Goal: Task Accomplishment & Management: Manage account settings

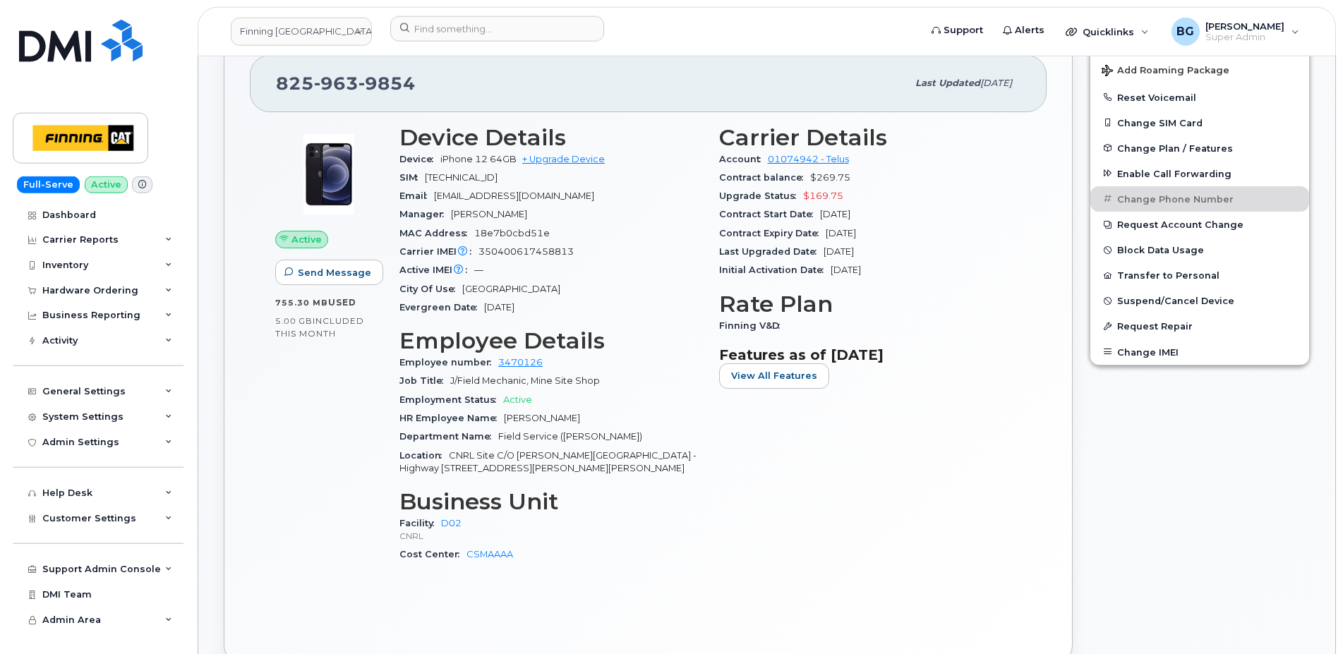
scroll to position [624, 0]
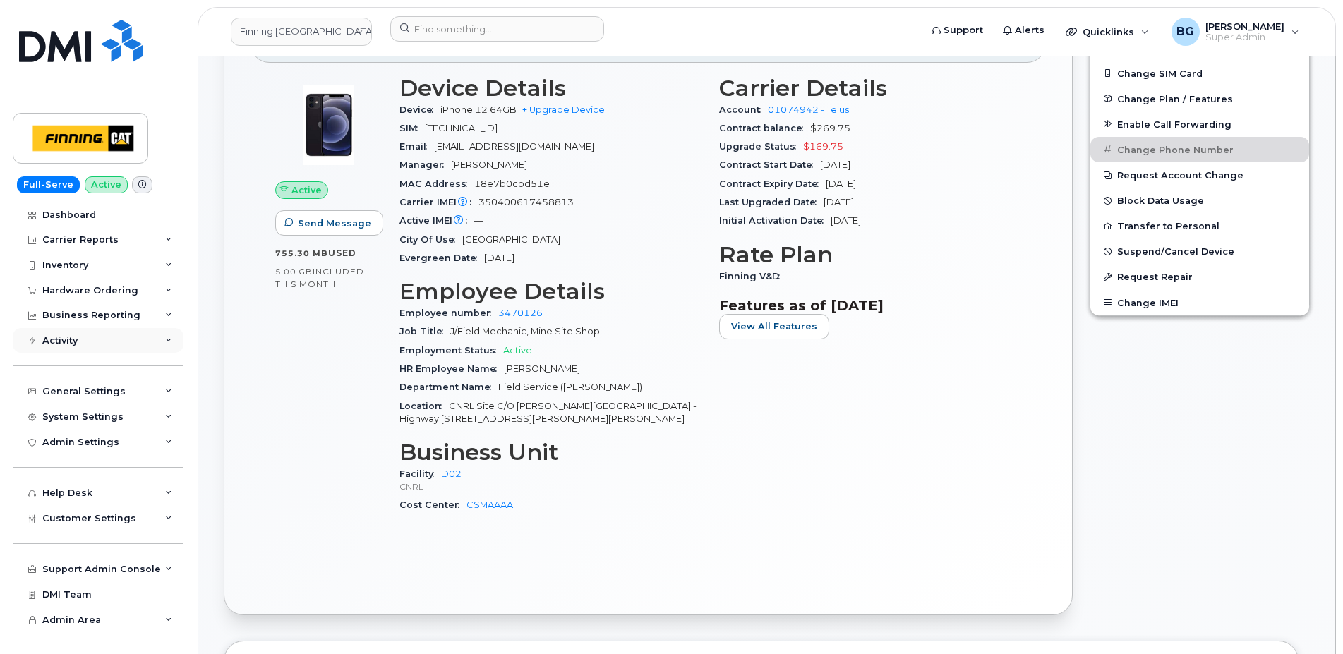
click at [79, 337] on div "Activity" at bounding box center [98, 340] width 171 height 25
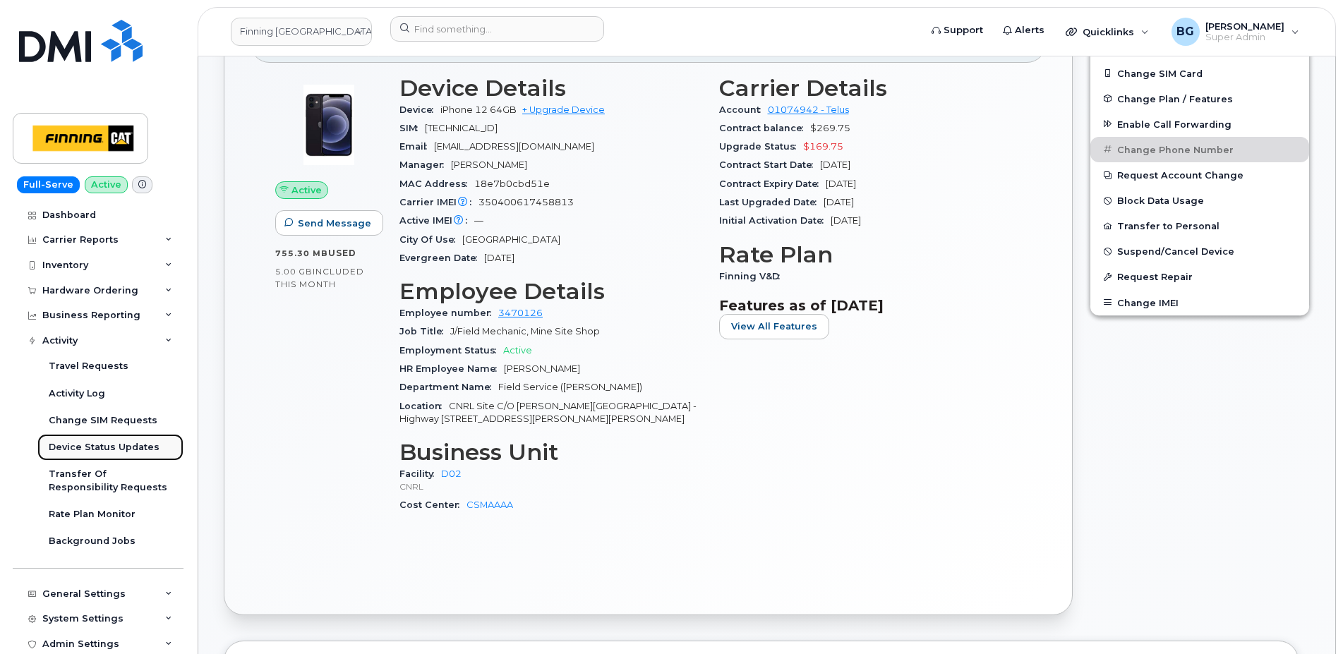
click at [104, 445] on div "Device Status Updates" at bounding box center [104, 447] width 111 height 13
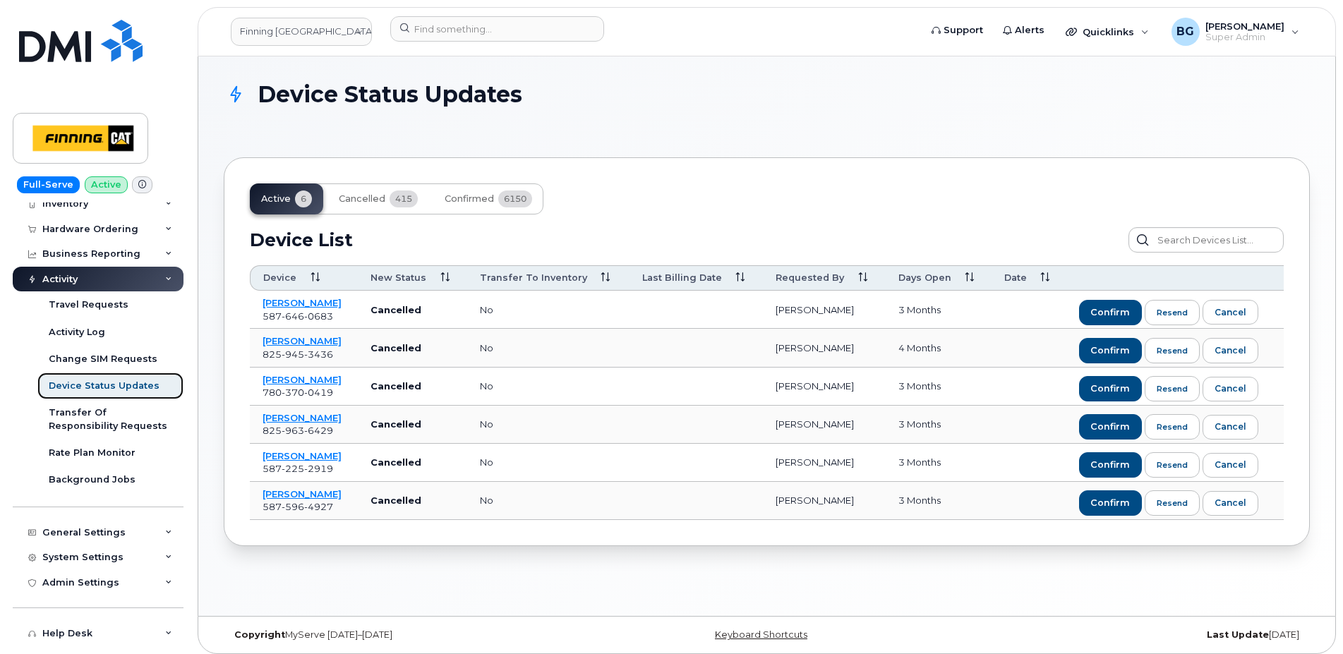
scroll to position [179, 0]
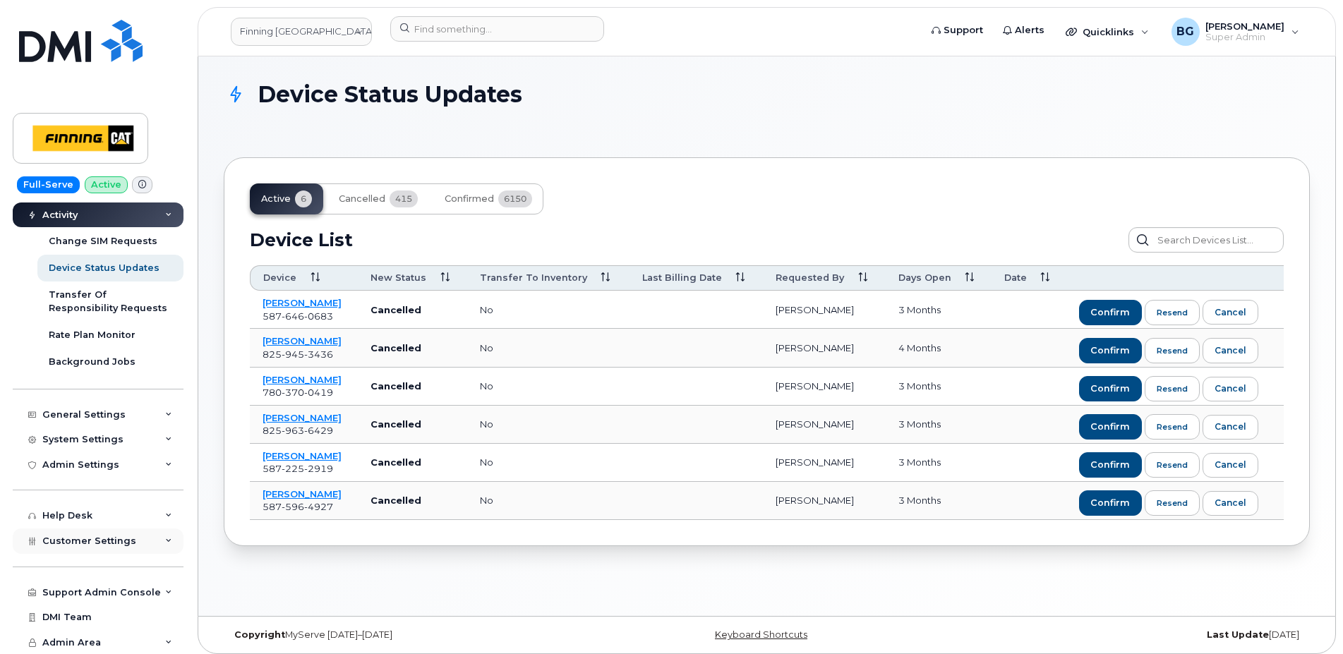
click at [78, 541] on span "Customer Settings" at bounding box center [89, 541] width 94 height 11
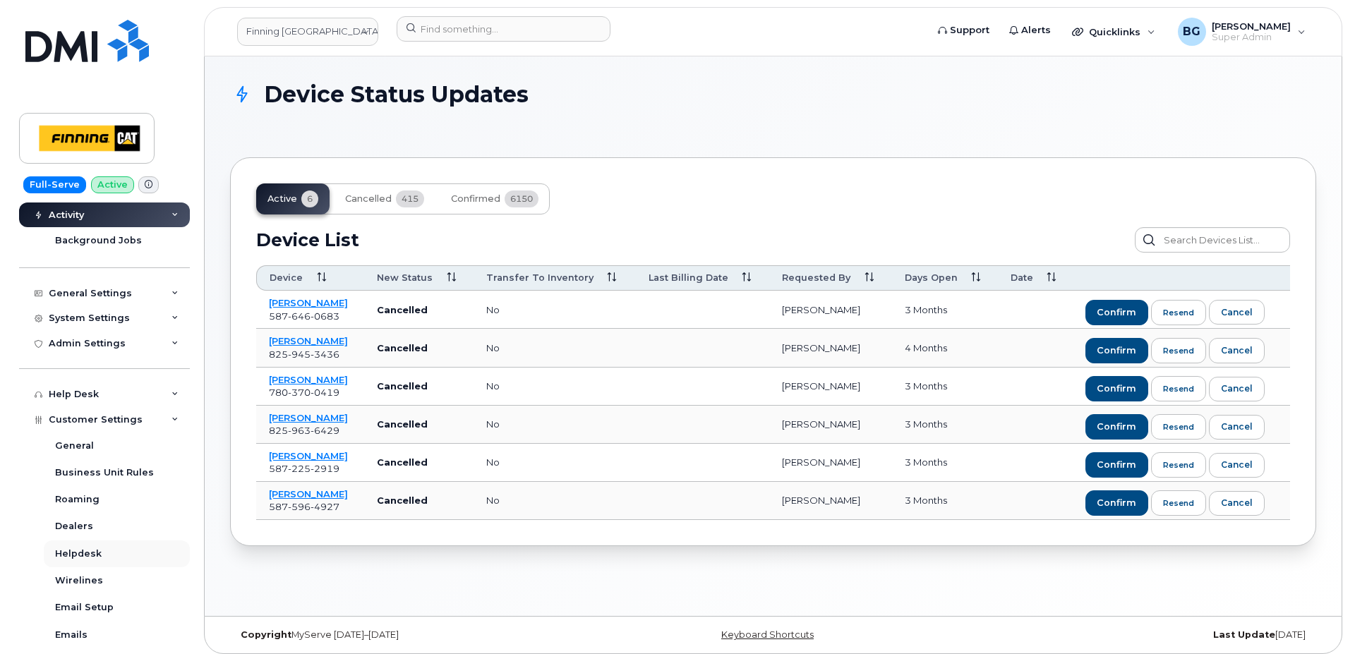
scroll to position [360, 0]
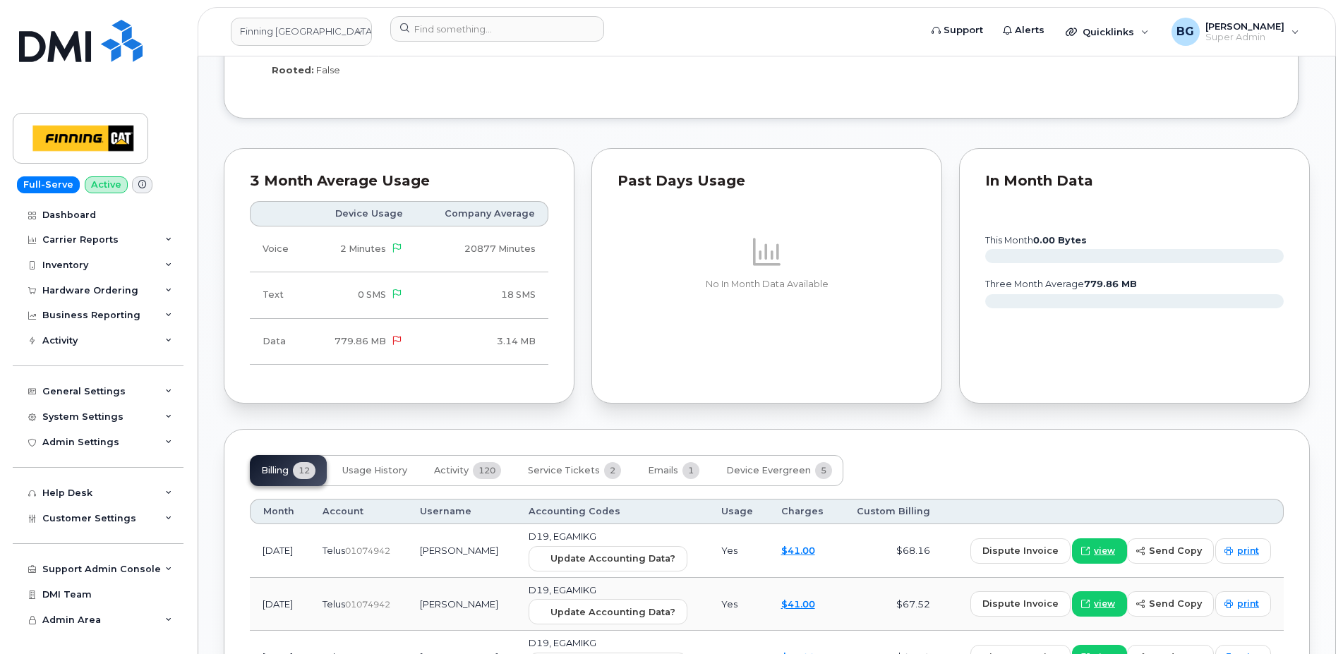
scroll to position [1584, 0]
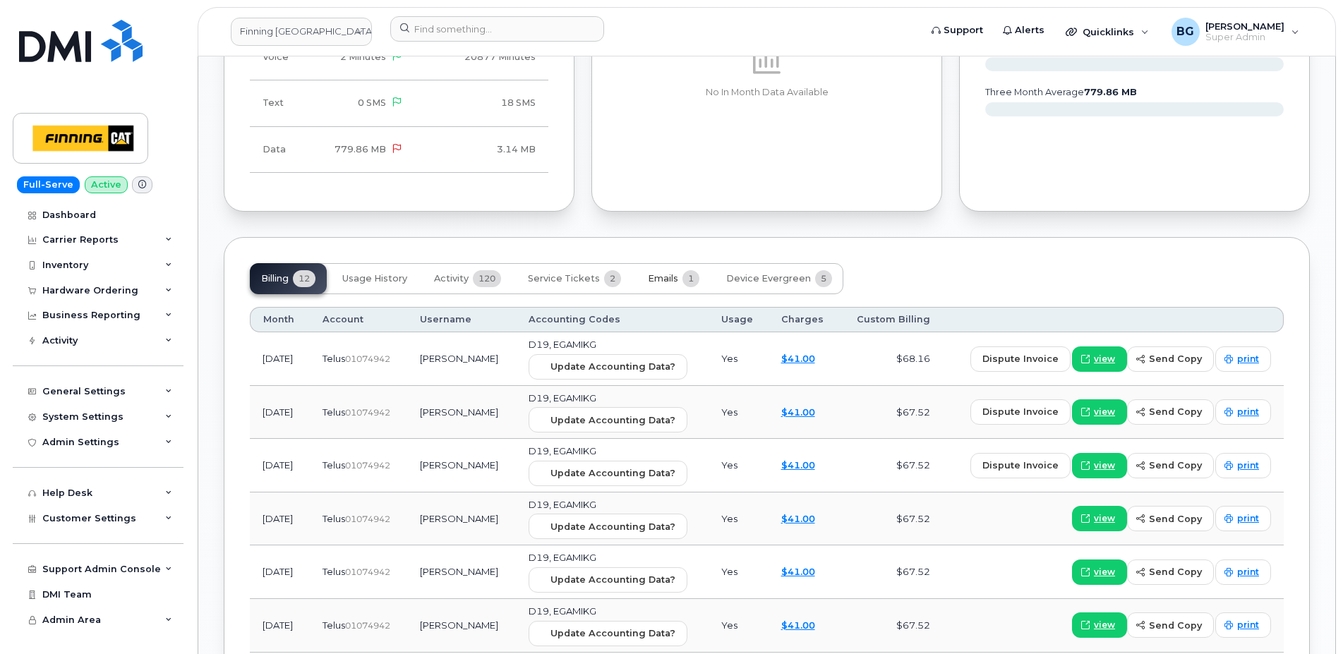
click at [663, 275] on span "Emails" at bounding box center [663, 278] width 30 height 11
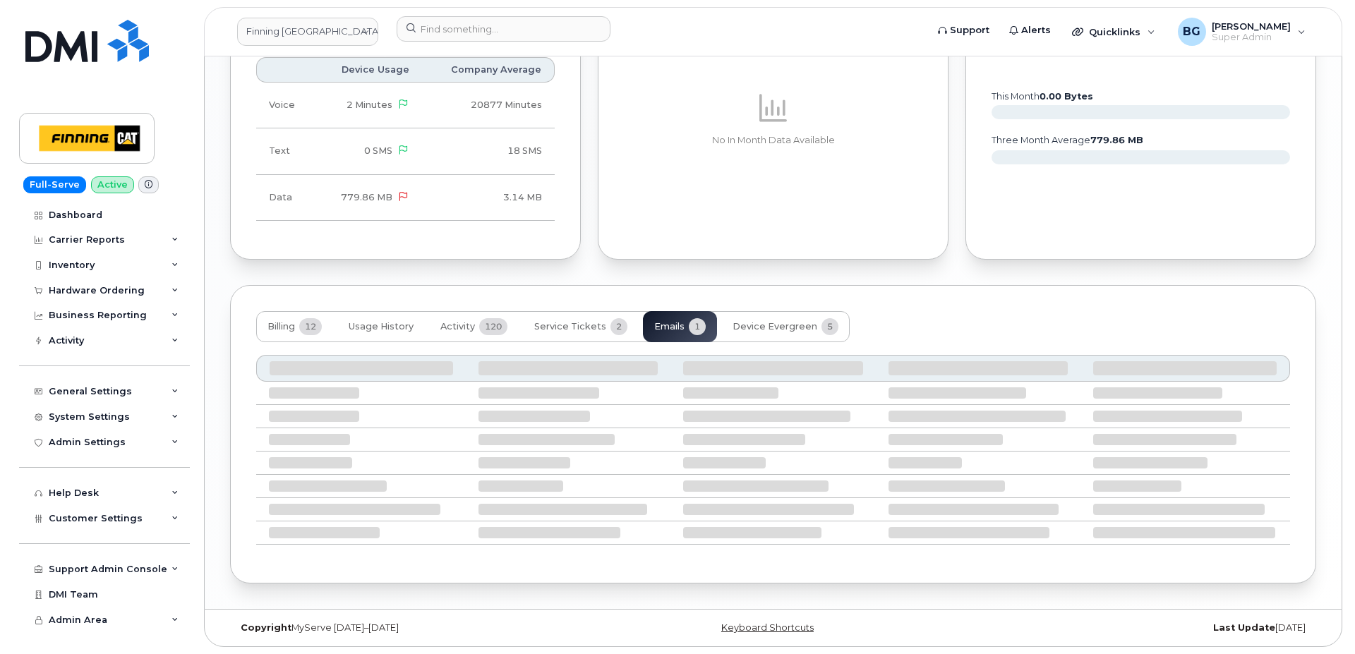
scroll to position [1397, 0]
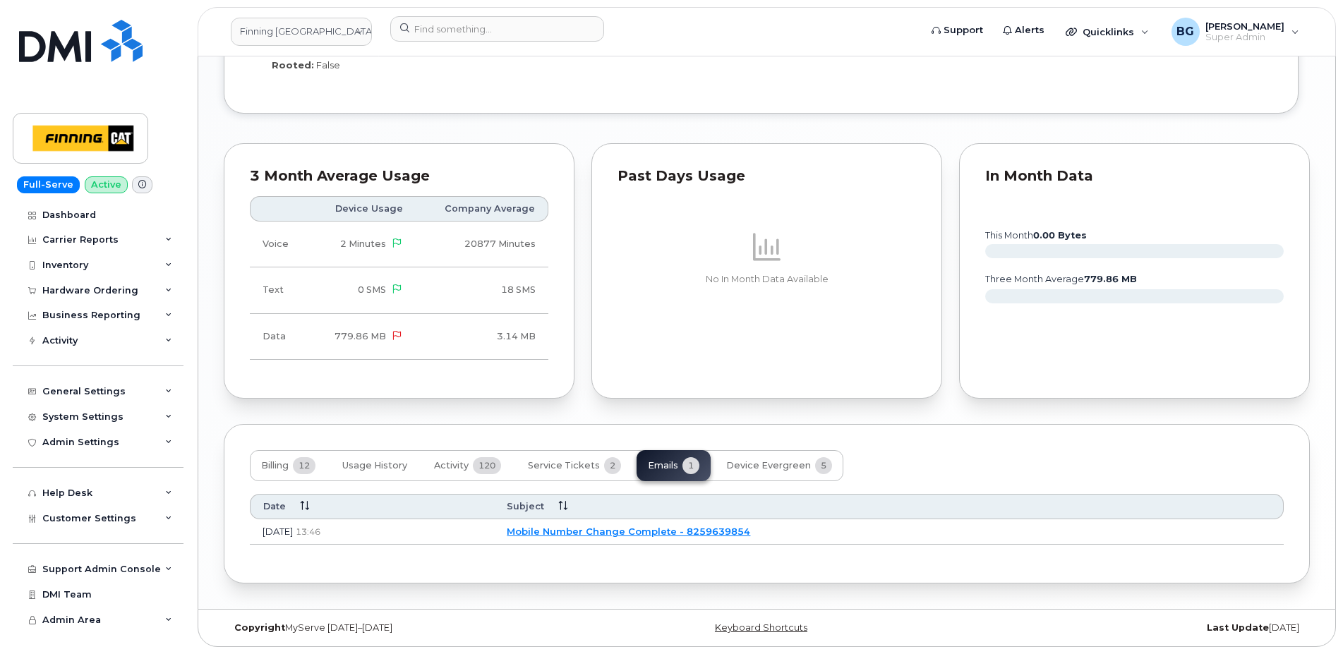
click at [679, 534] on link "Mobile Number Change Complete - 8259639854" at bounding box center [629, 531] width 244 height 11
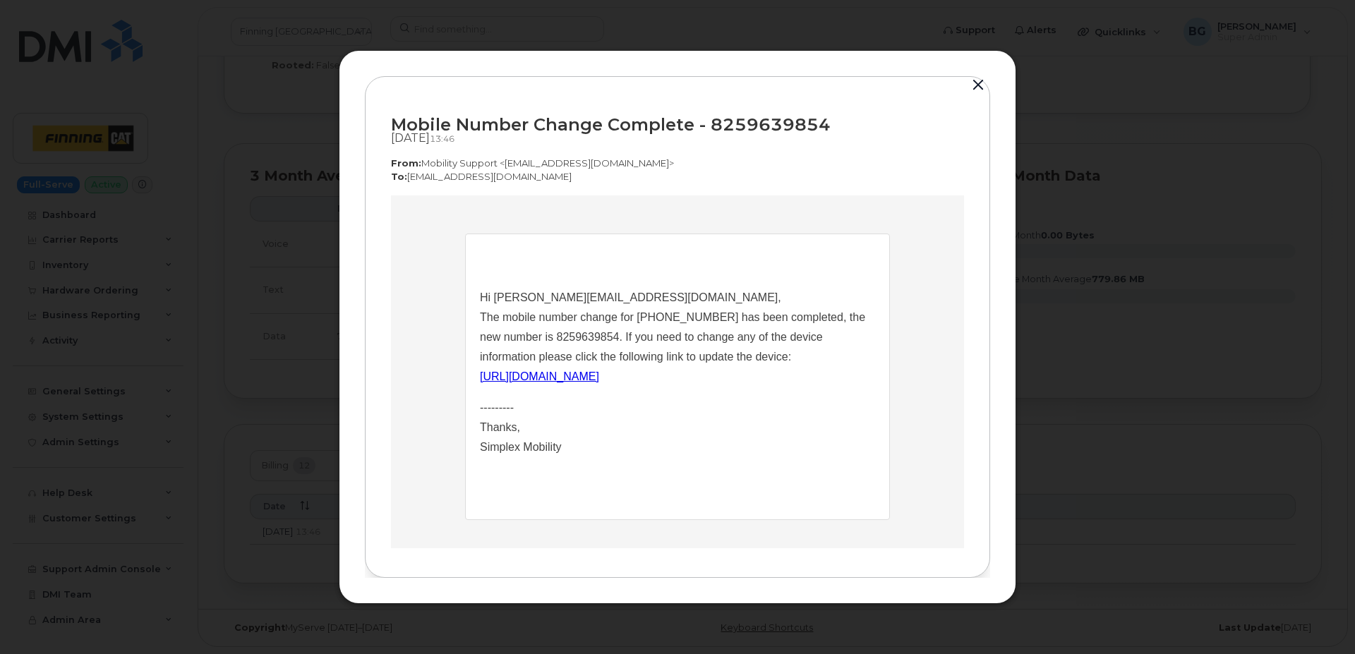
scroll to position [0, 0]
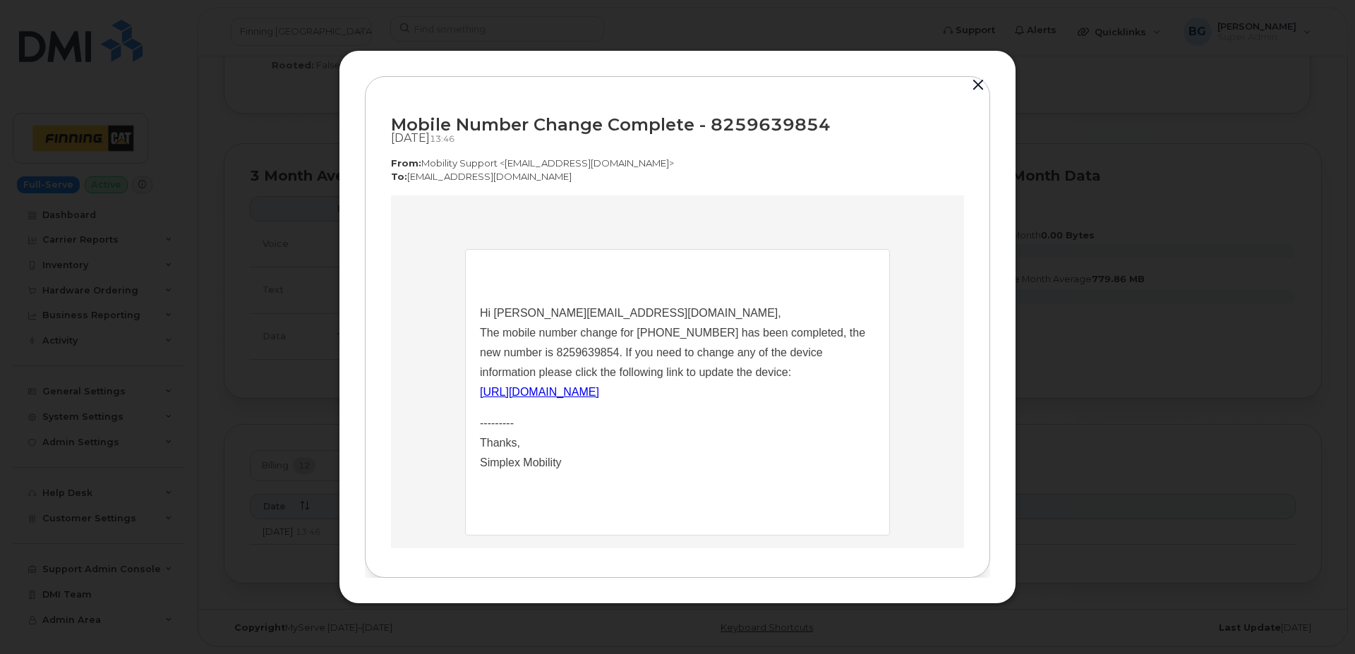
click at [599, 394] on link "https://myserve.co/customer/595/devices/513044/edit" at bounding box center [539, 392] width 119 height 12
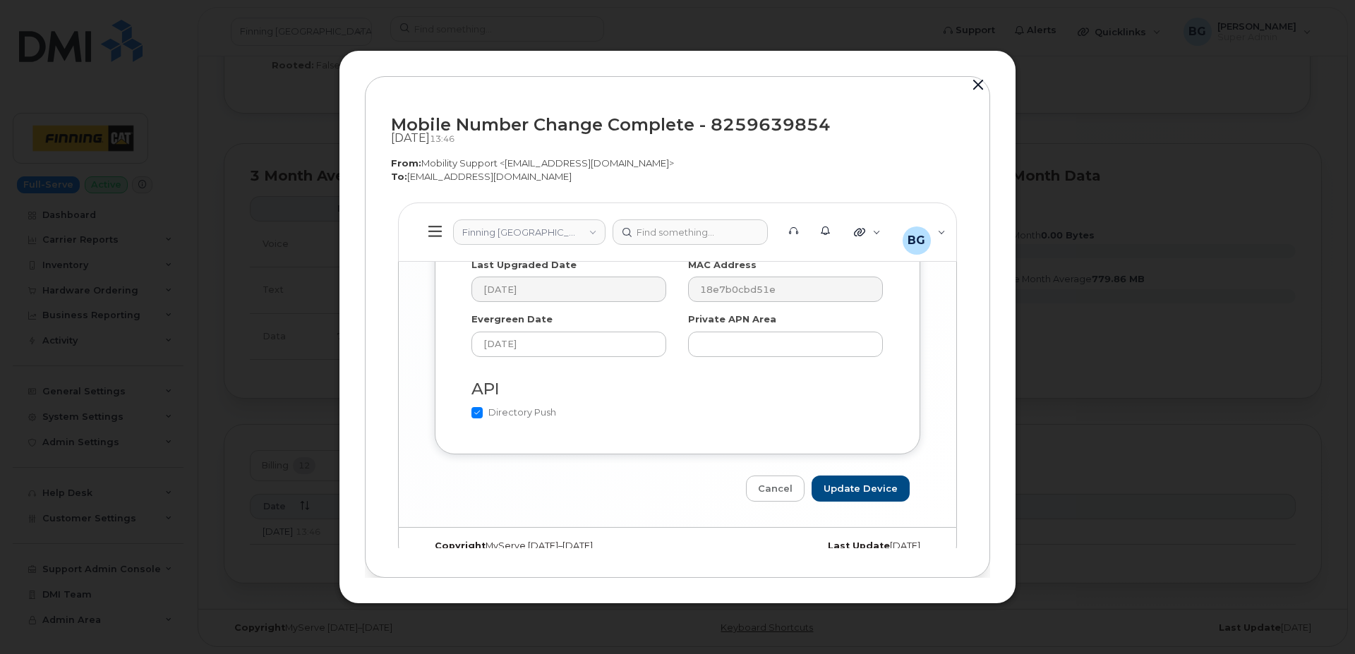
scroll to position [1912, 0]
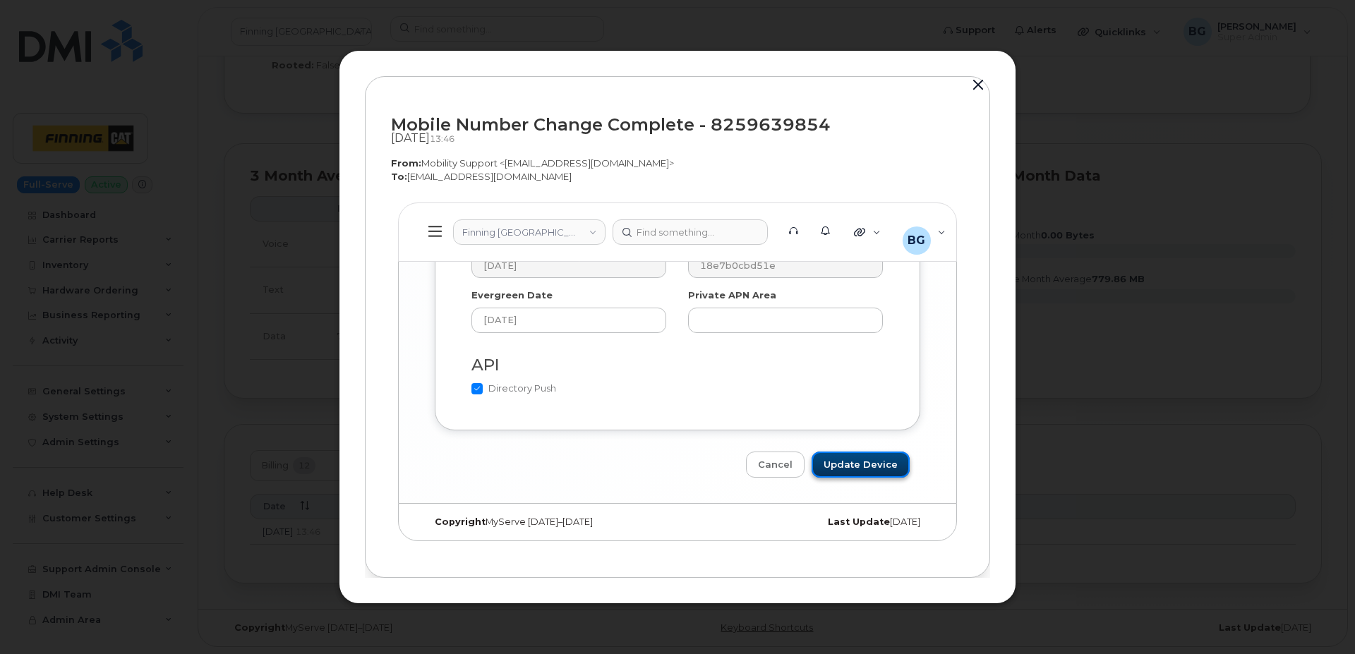
click at [867, 464] on input "Update Device" at bounding box center [861, 465] width 98 height 26
type input "Saving..."
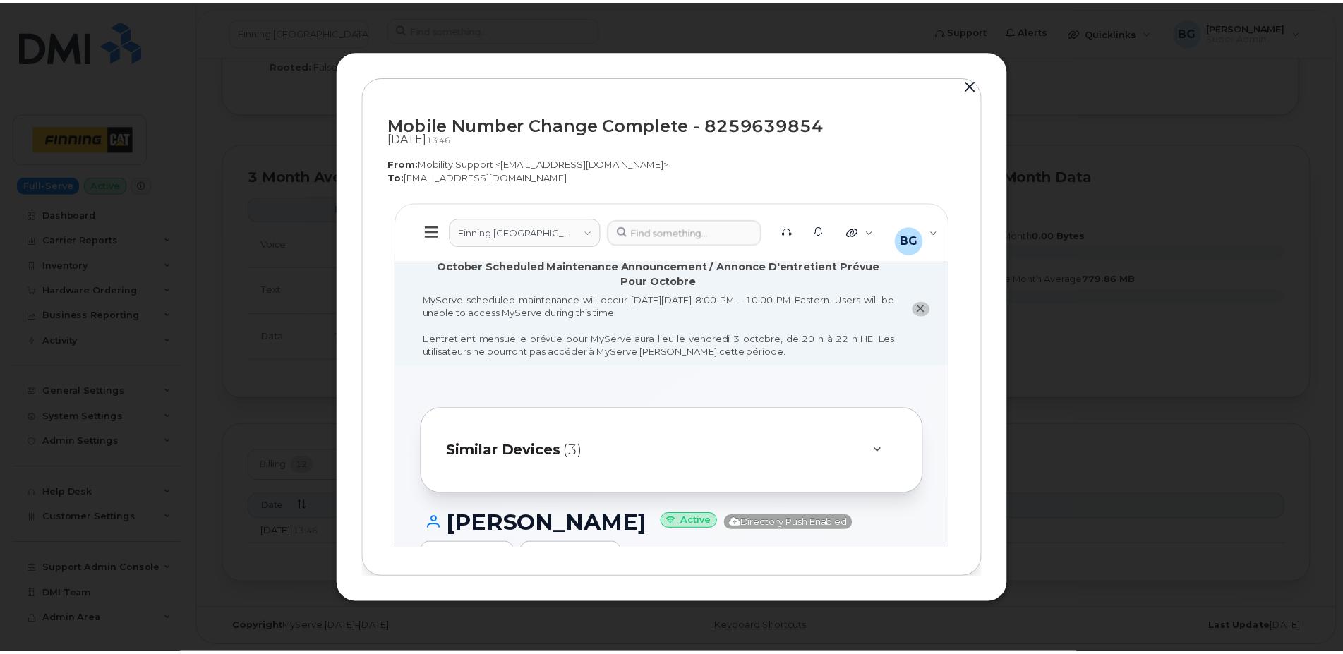
scroll to position [0, 0]
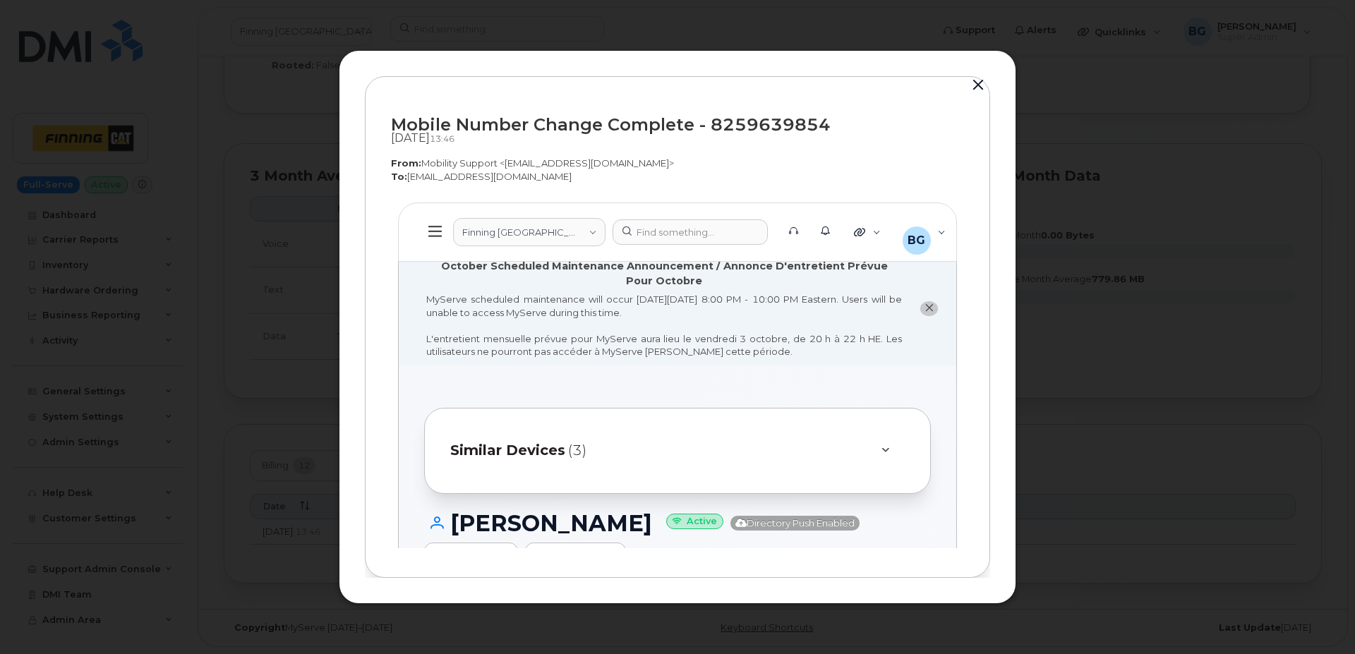
click at [976, 83] on button "button" at bounding box center [978, 86] width 21 height 20
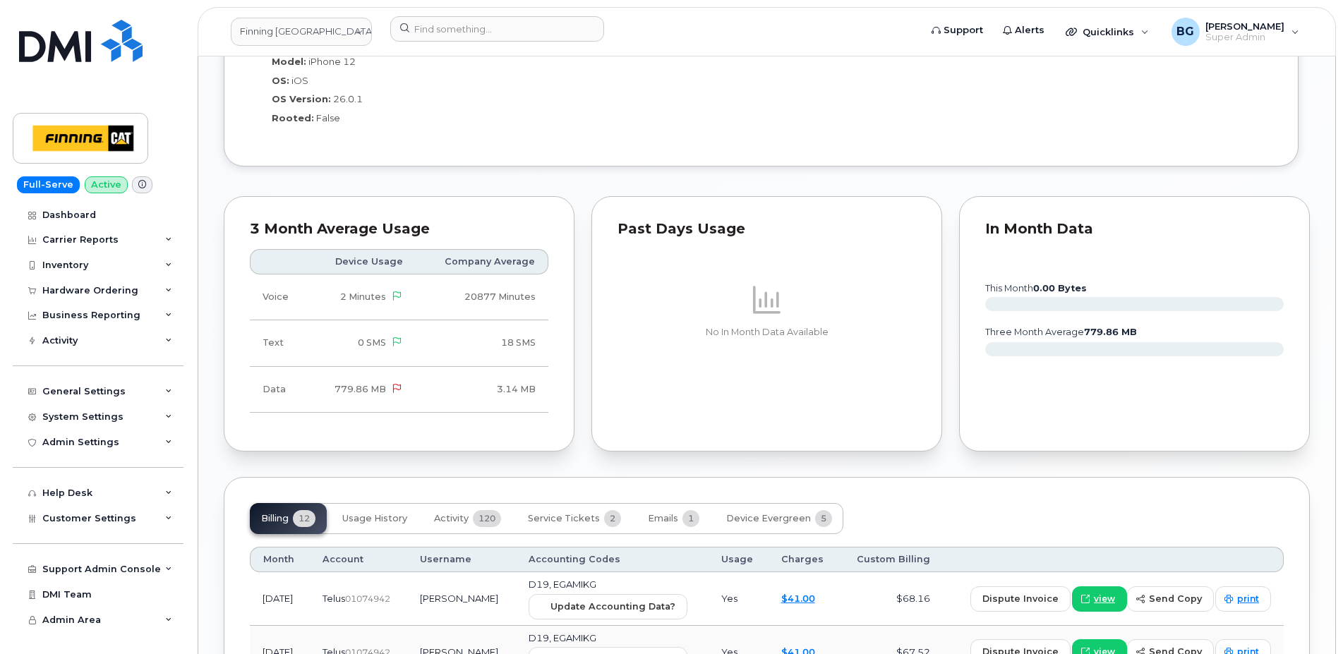
scroll to position [1680, 0]
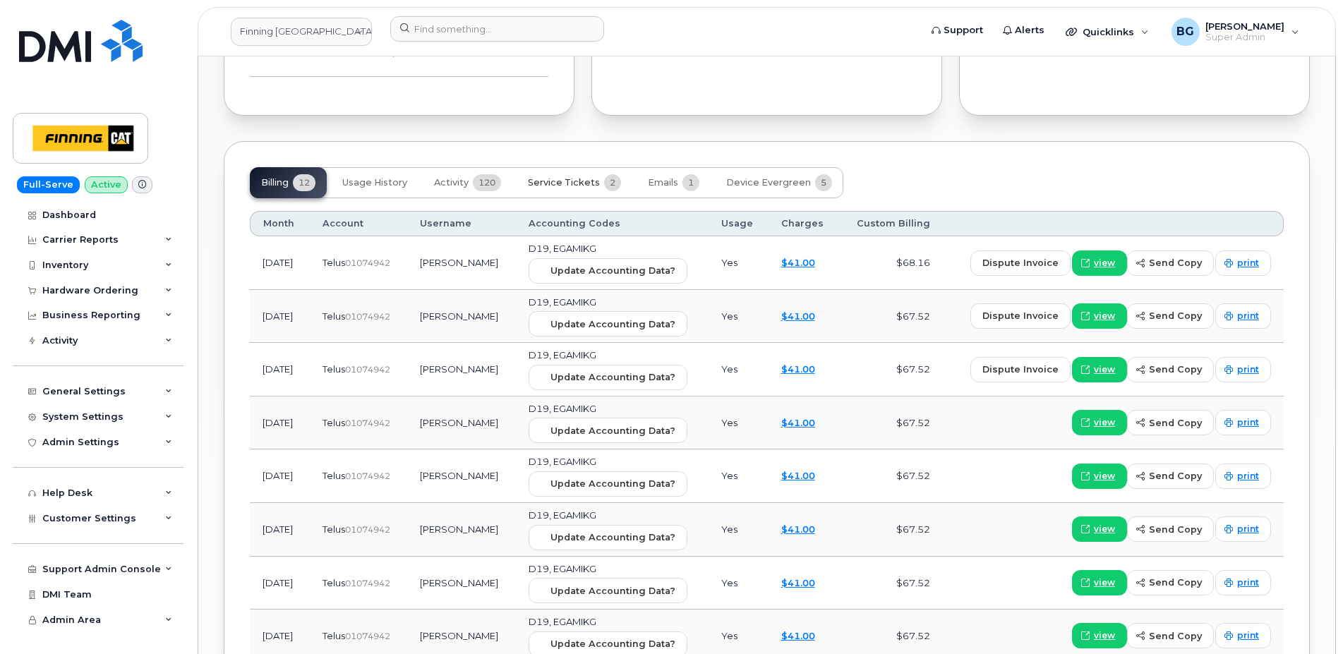
click at [564, 181] on span "Service Tickets" at bounding box center [564, 182] width 72 height 11
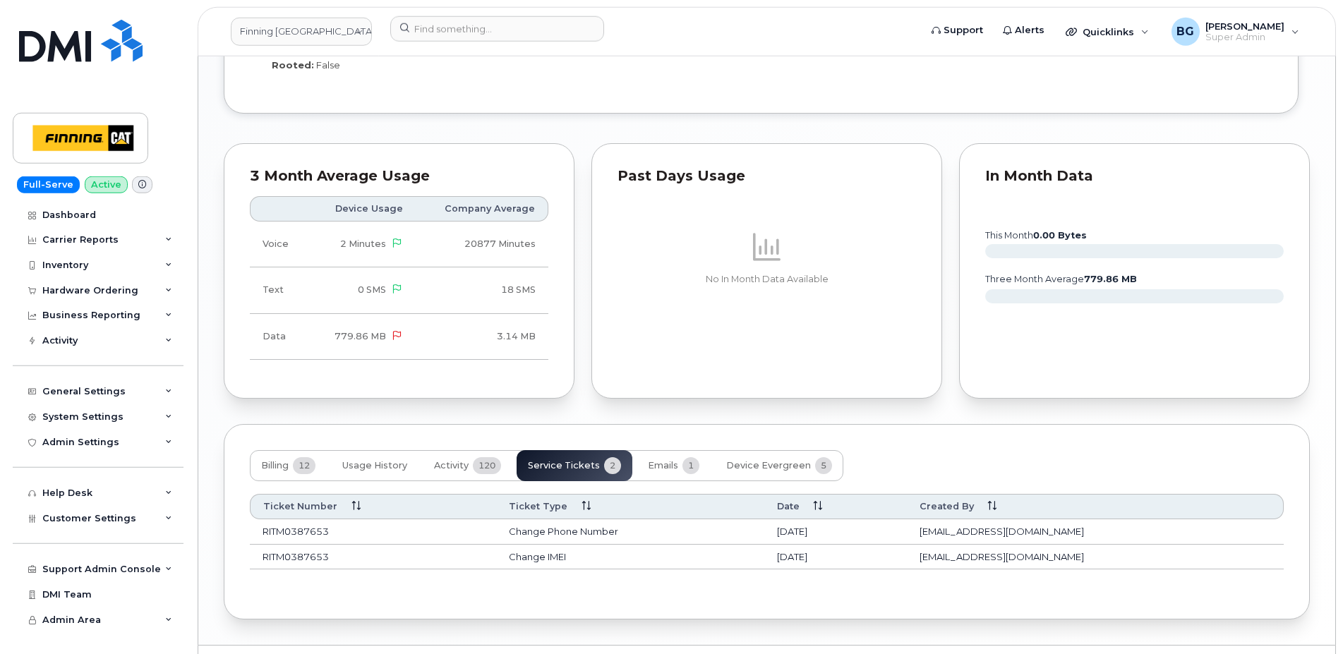
scroll to position [1434, 0]
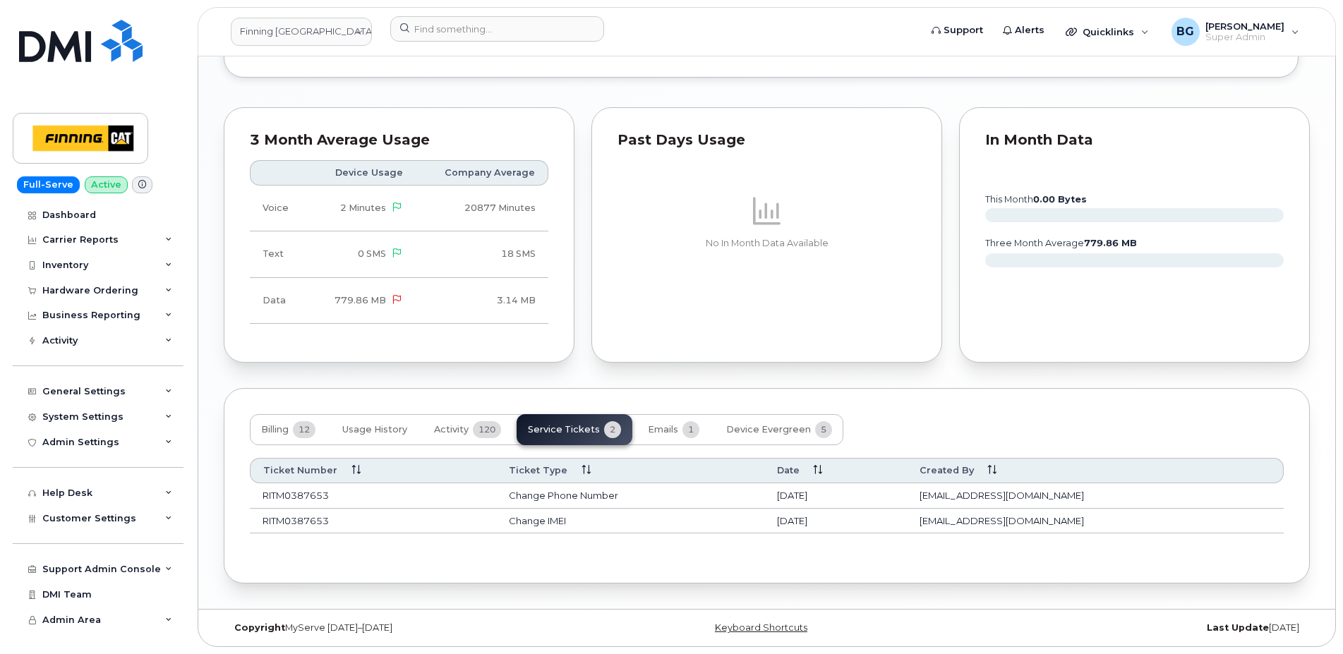
click at [587, 498] on td "Change Phone Number" at bounding box center [630, 495] width 268 height 25
click at [637, 499] on td "Change Phone Number" at bounding box center [630, 495] width 268 height 25
click at [451, 427] on span "Activity" at bounding box center [451, 429] width 35 height 11
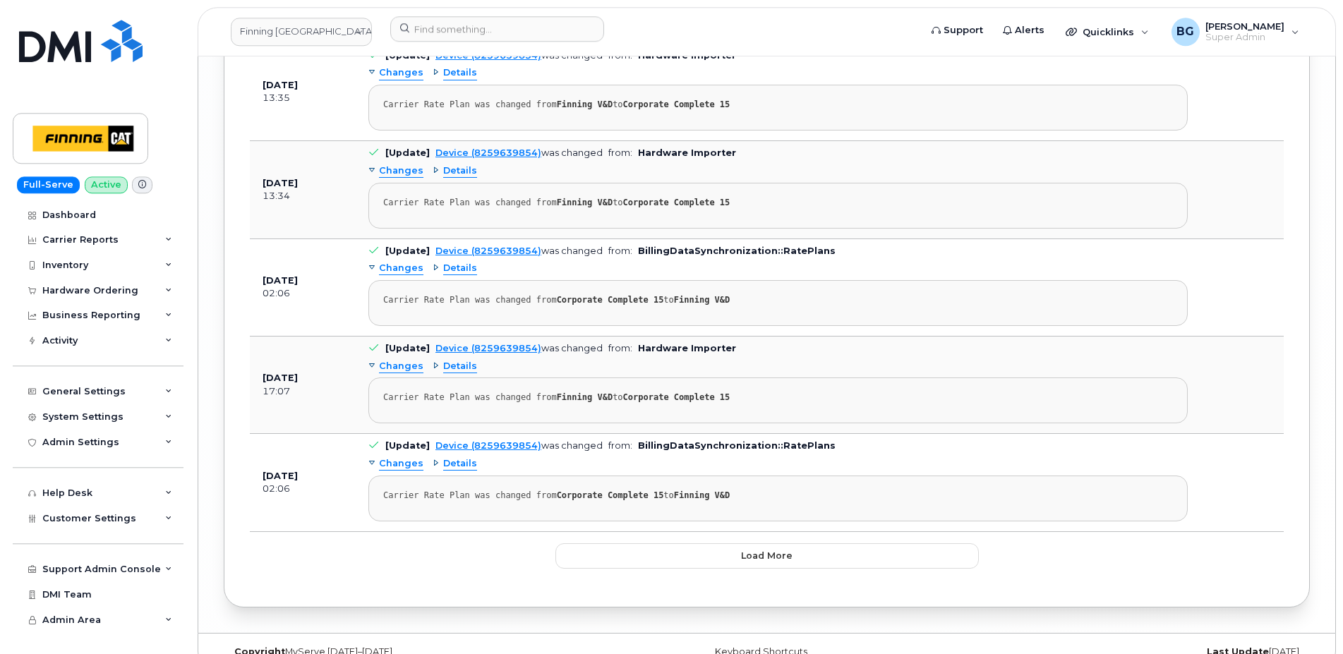
scroll to position [3867, 0]
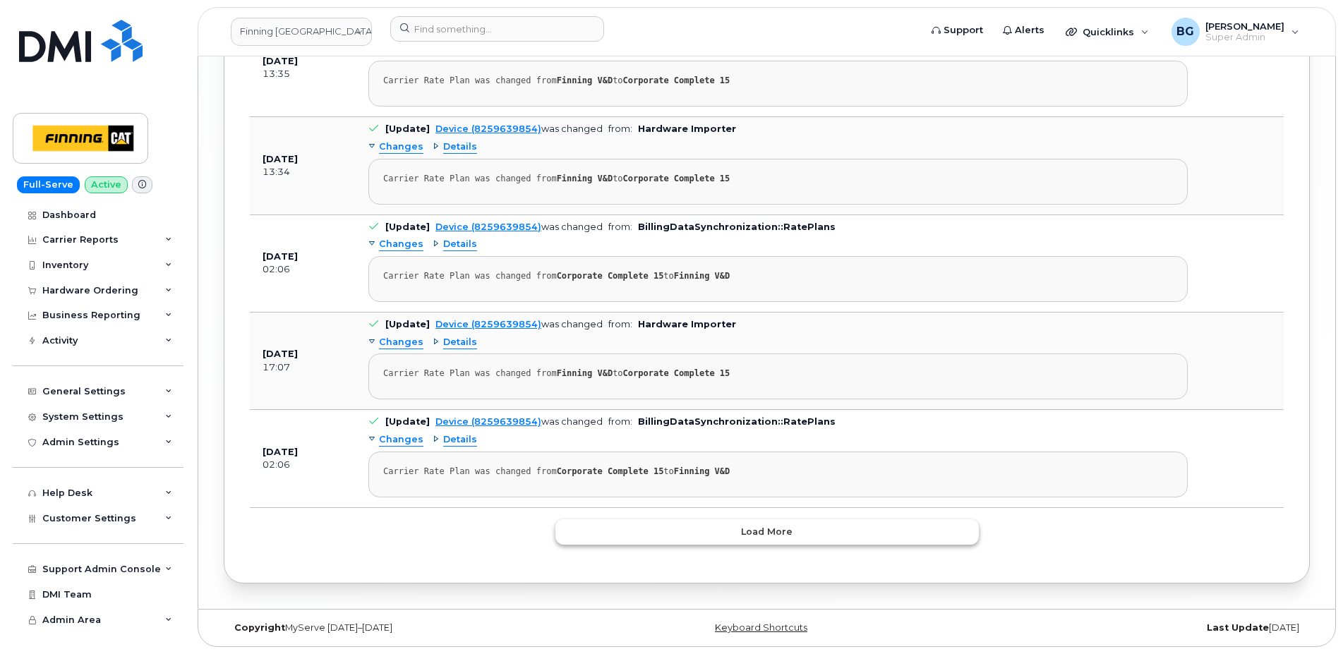
click at [747, 527] on span "Load more" at bounding box center [767, 531] width 52 height 13
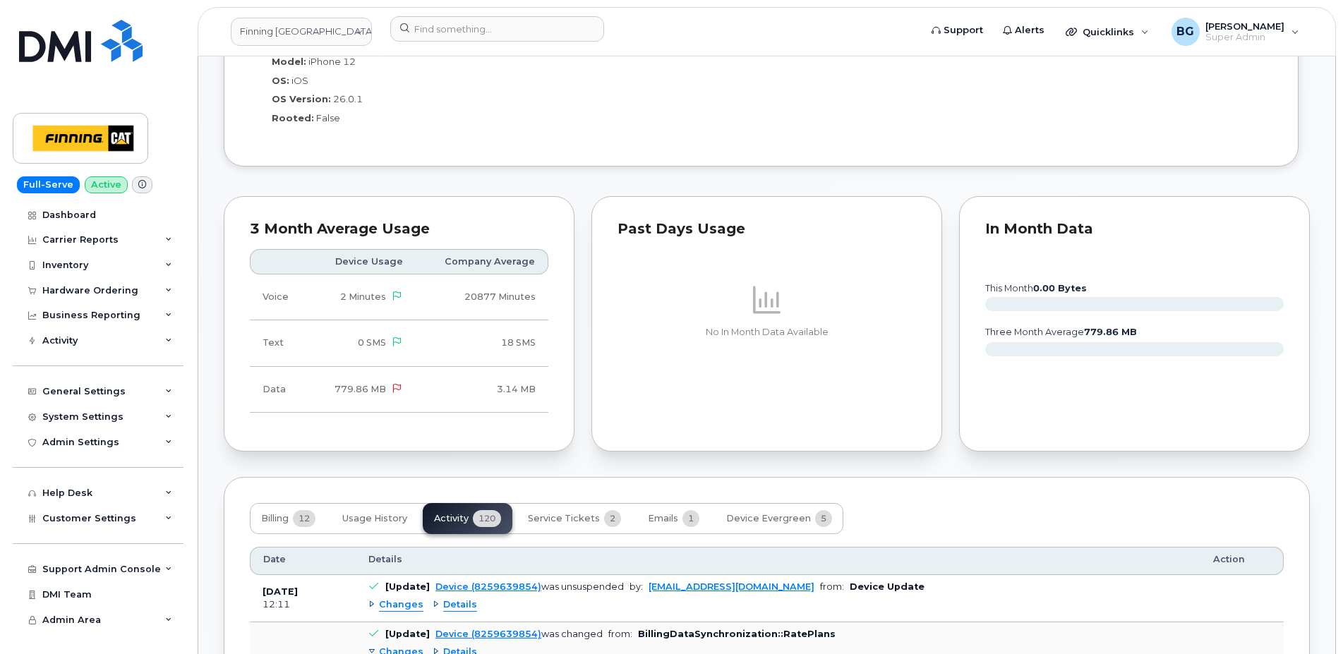
scroll to position [1584, 0]
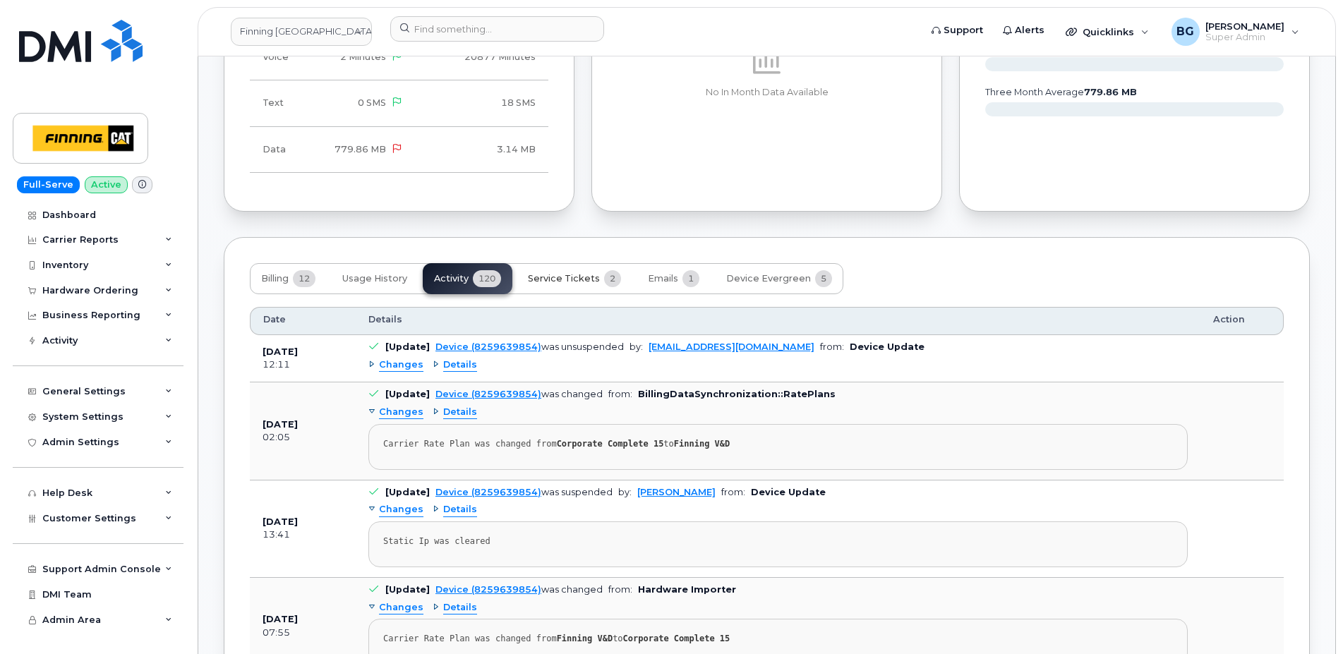
click at [557, 278] on span "Service Tickets" at bounding box center [564, 278] width 72 height 11
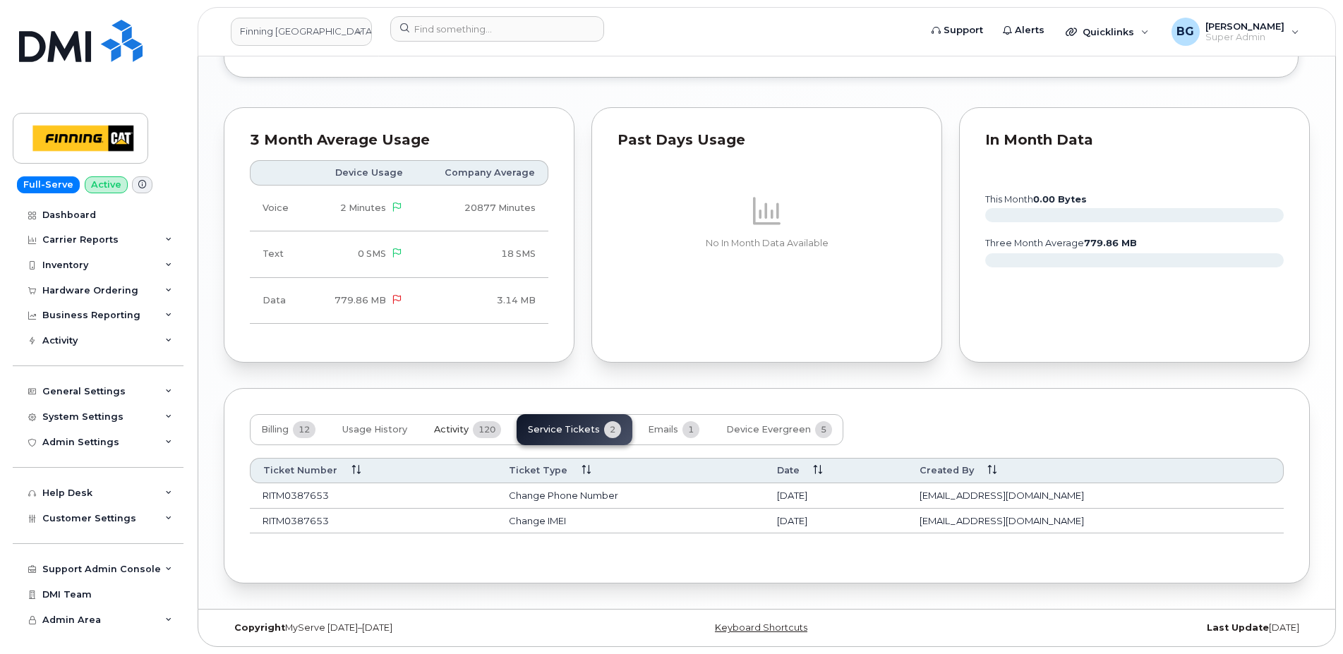
click at [464, 424] on span "Activity" at bounding box center [451, 429] width 35 height 11
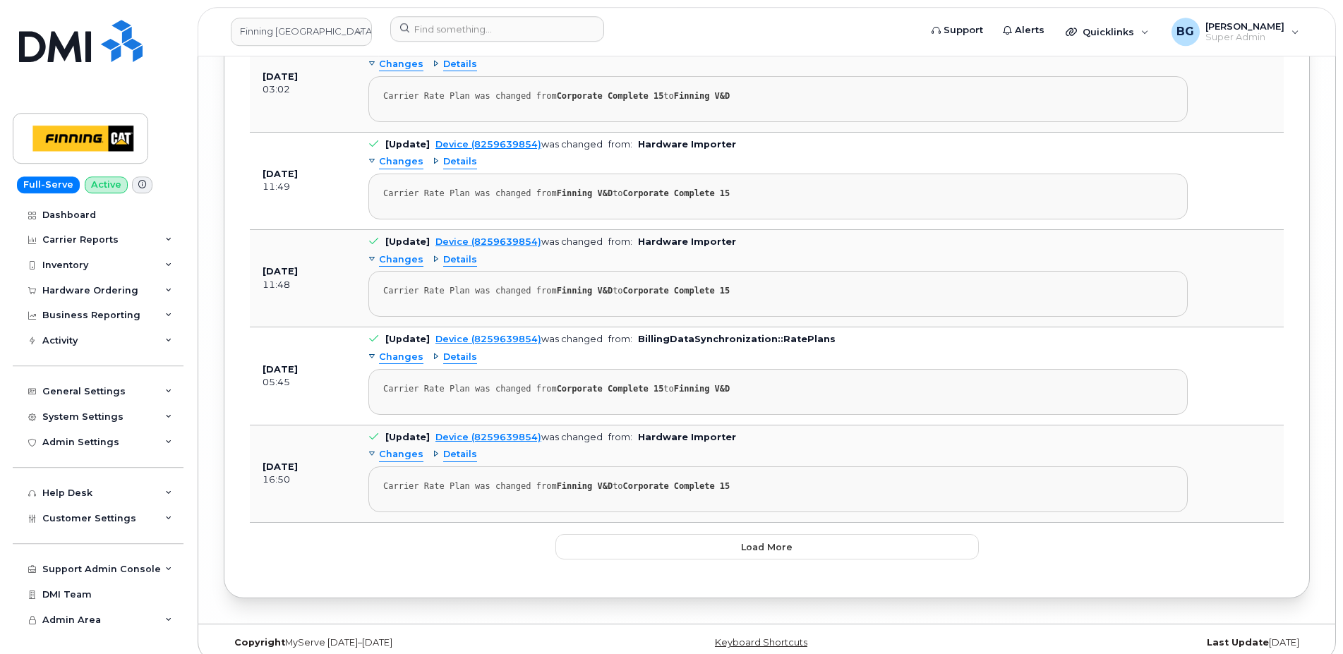
scroll to position [6309, 0]
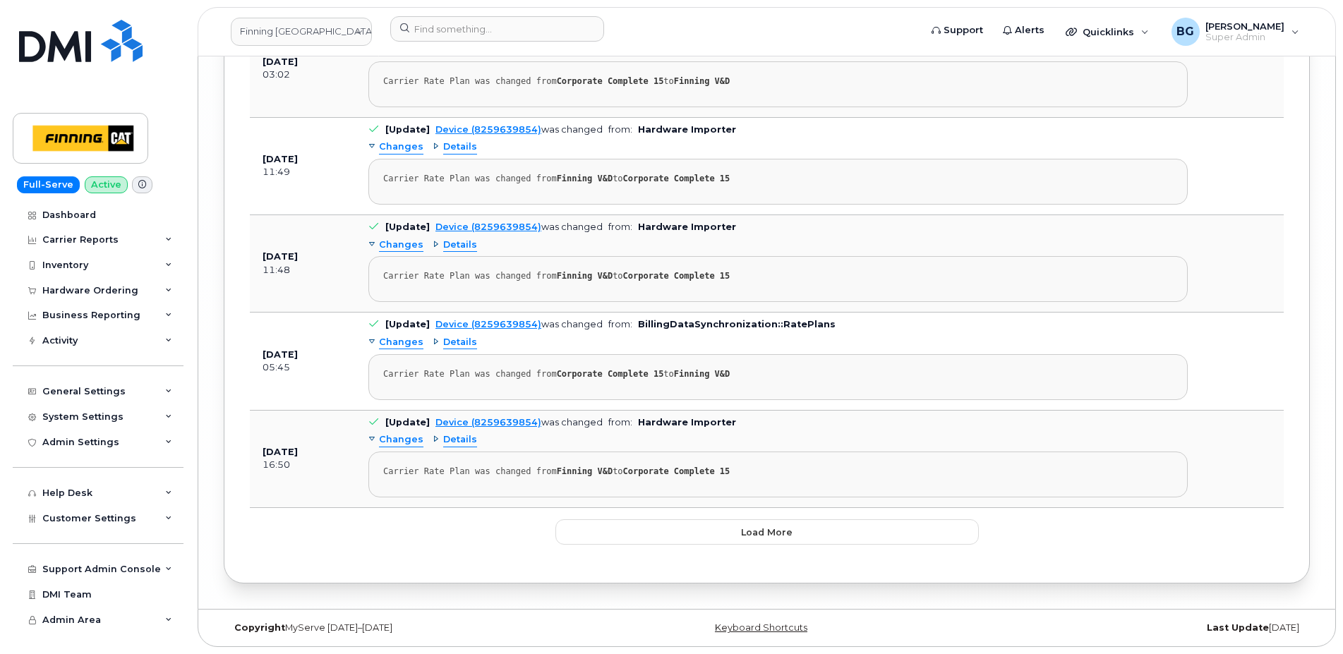
click at [752, 529] on span "Load more" at bounding box center [767, 532] width 52 height 13
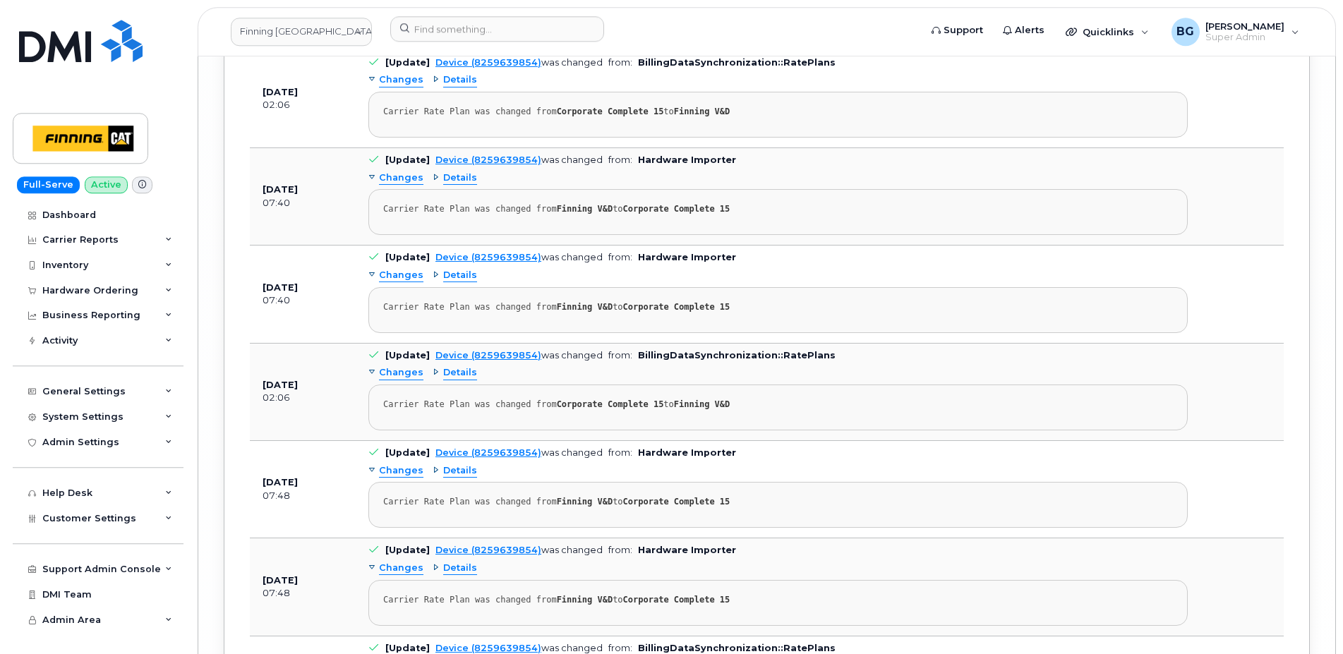
scroll to position [8751, 0]
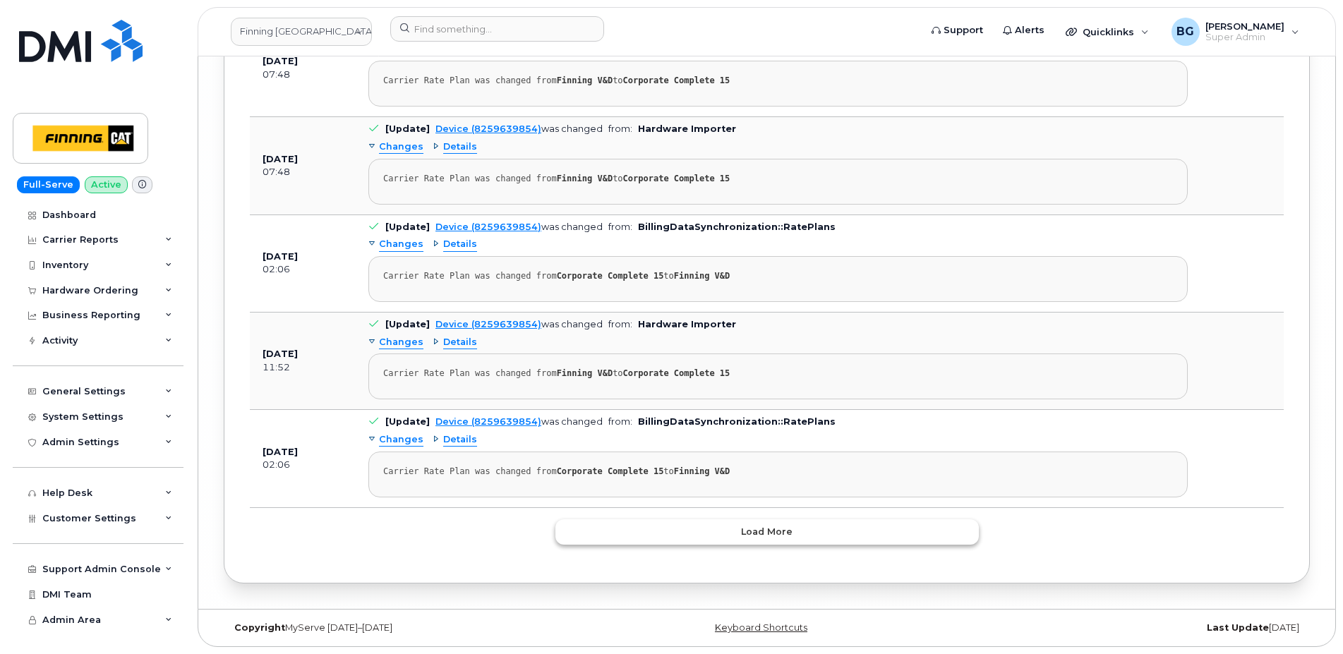
click at [799, 535] on button "Load more" at bounding box center [767, 531] width 424 height 25
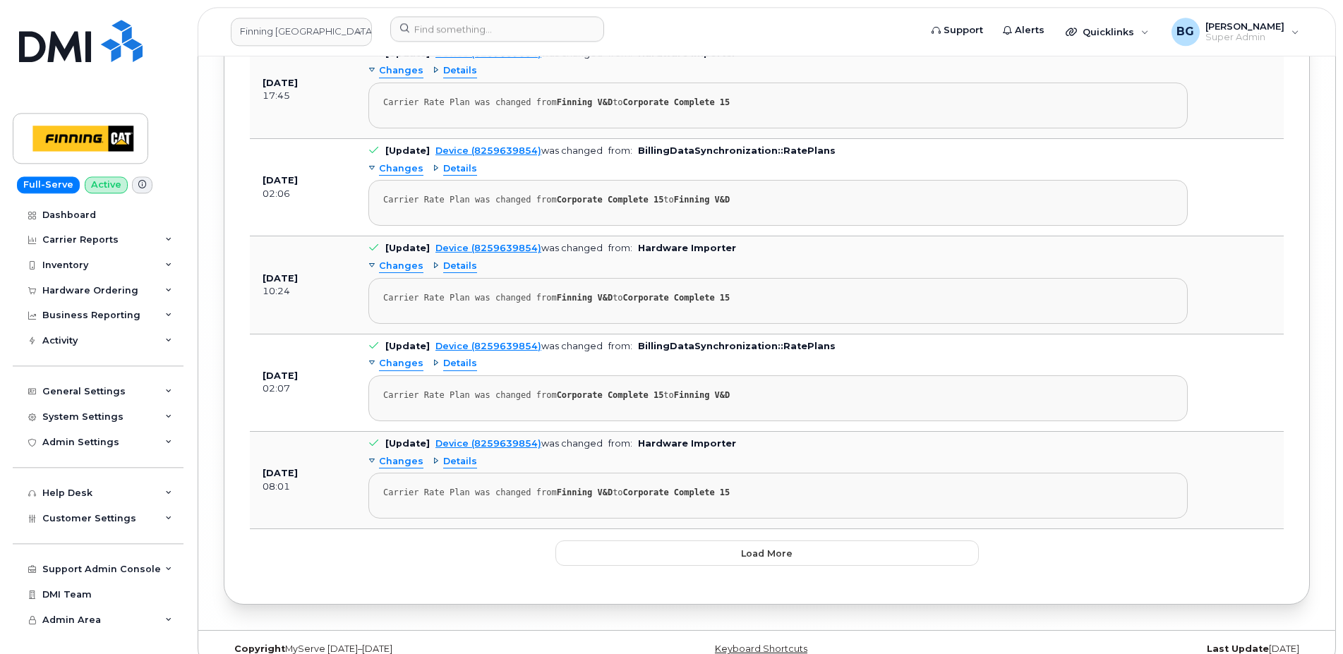
scroll to position [11144, 0]
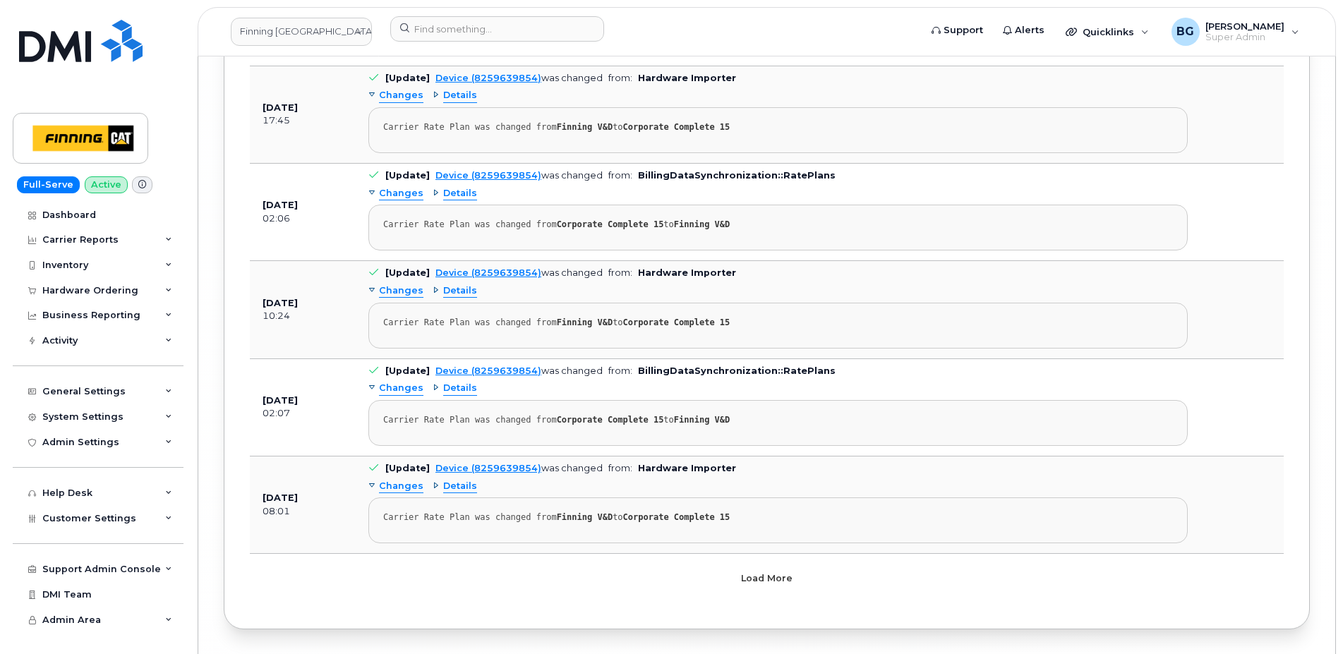
click at [781, 568] on button "Load more" at bounding box center [767, 577] width 424 height 25
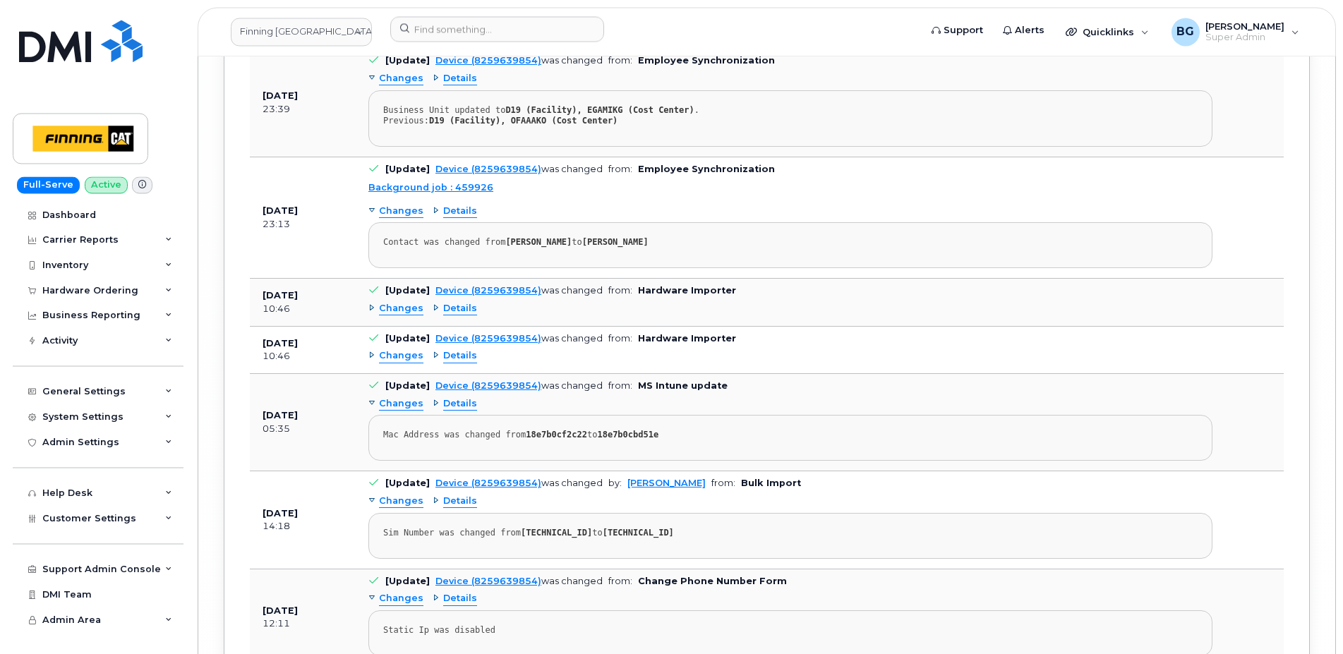
scroll to position [12877, 0]
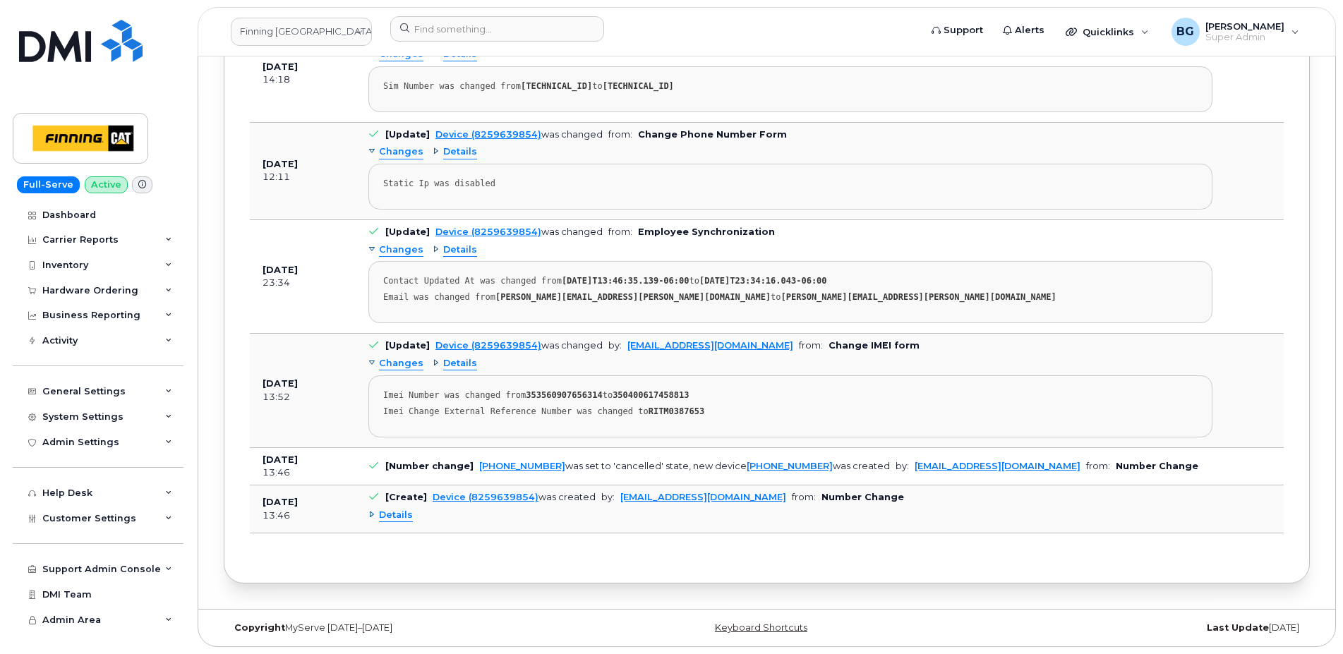
click at [392, 517] on span "Details" at bounding box center [396, 515] width 34 height 13
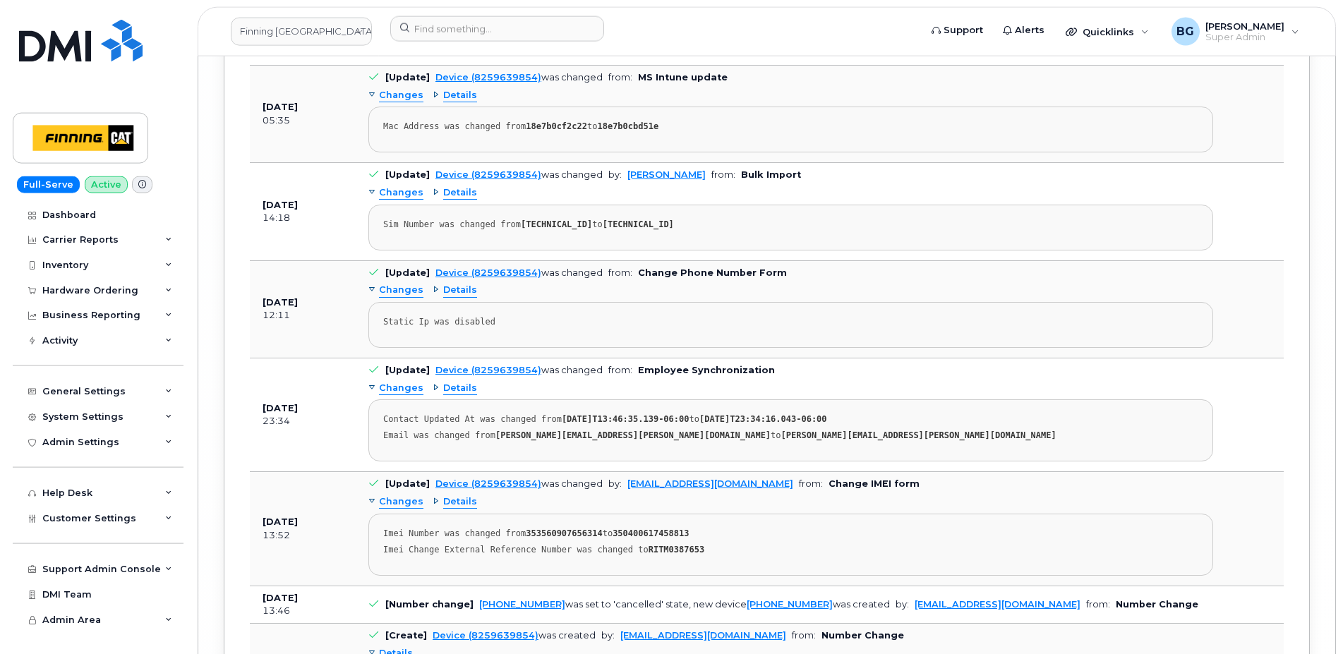
scroll to position [12729, 0]
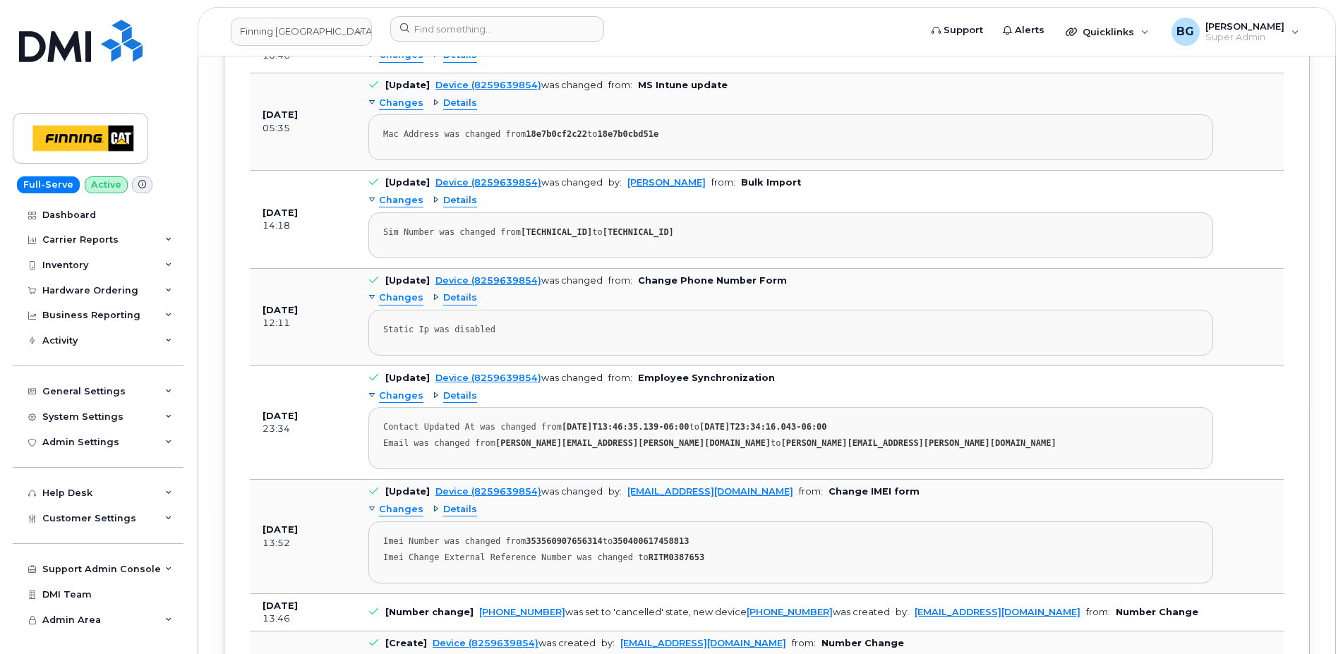
drag, startPoint x: 672, startPoint y: 563, endPoint x: 675, endPoint y: 556, distance: 7.3
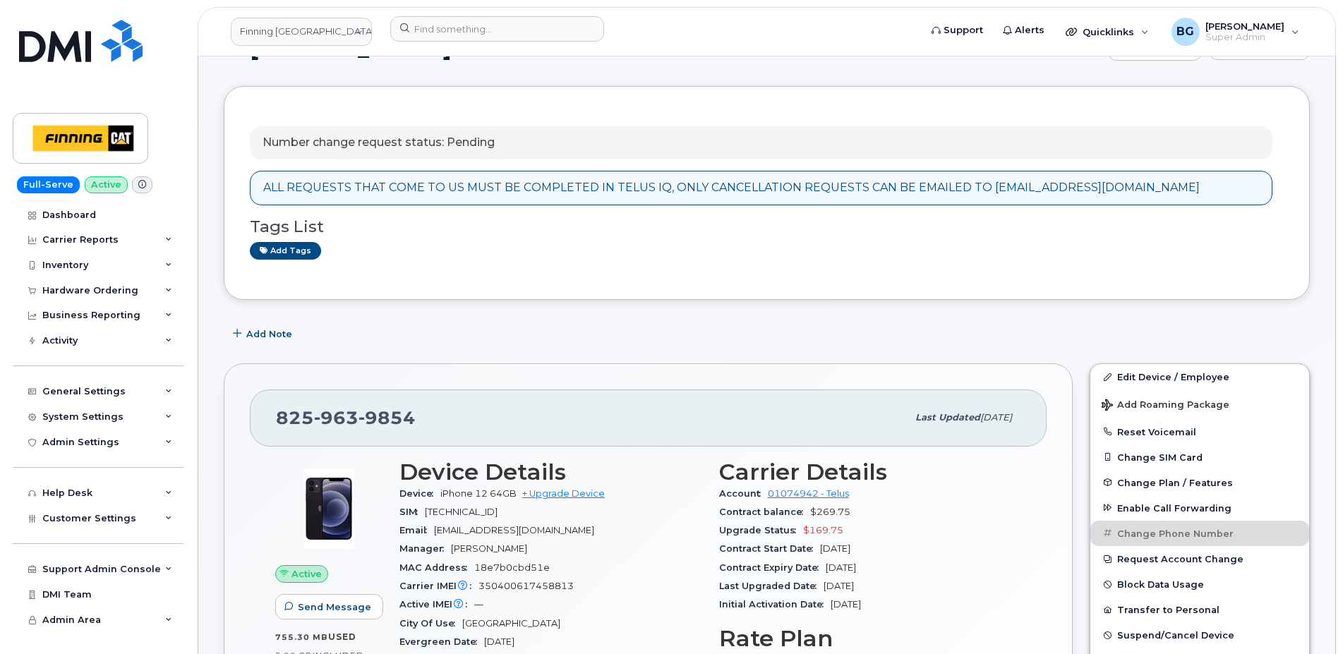
scroll to position [384, 0]
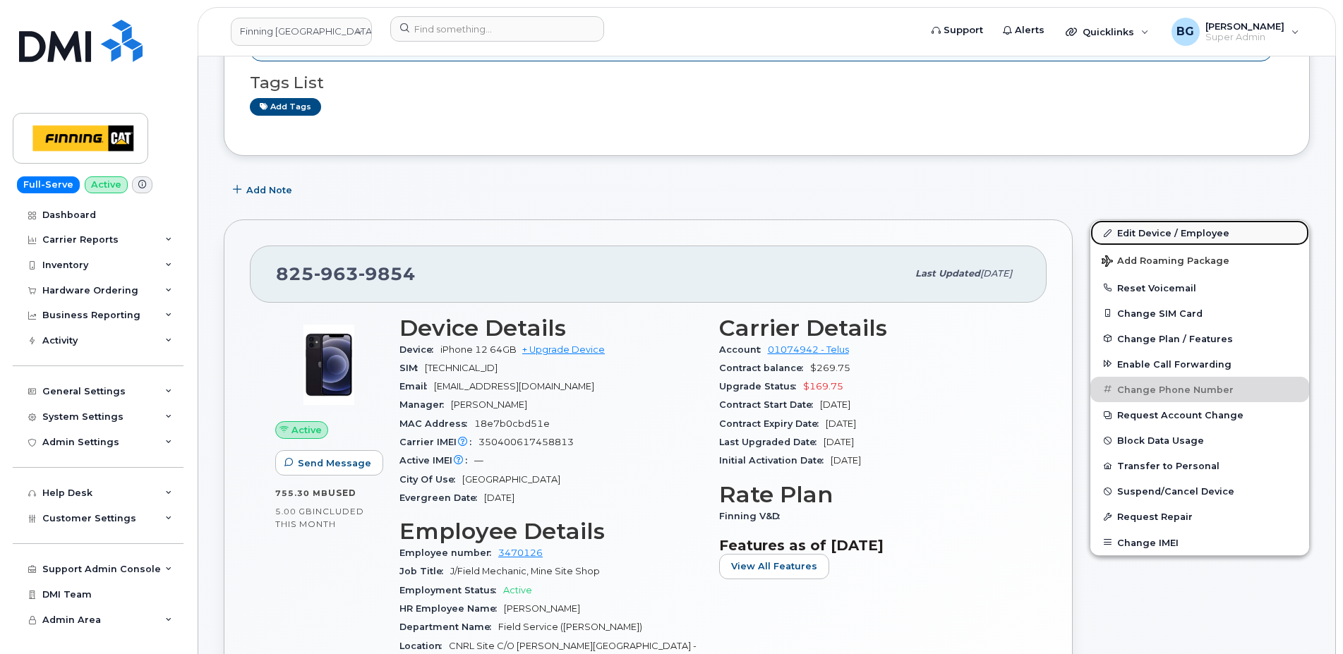
click at [1142, 229] on link "Edit Device / Employee" at bounding box center [1200, 232] width 219 height 25
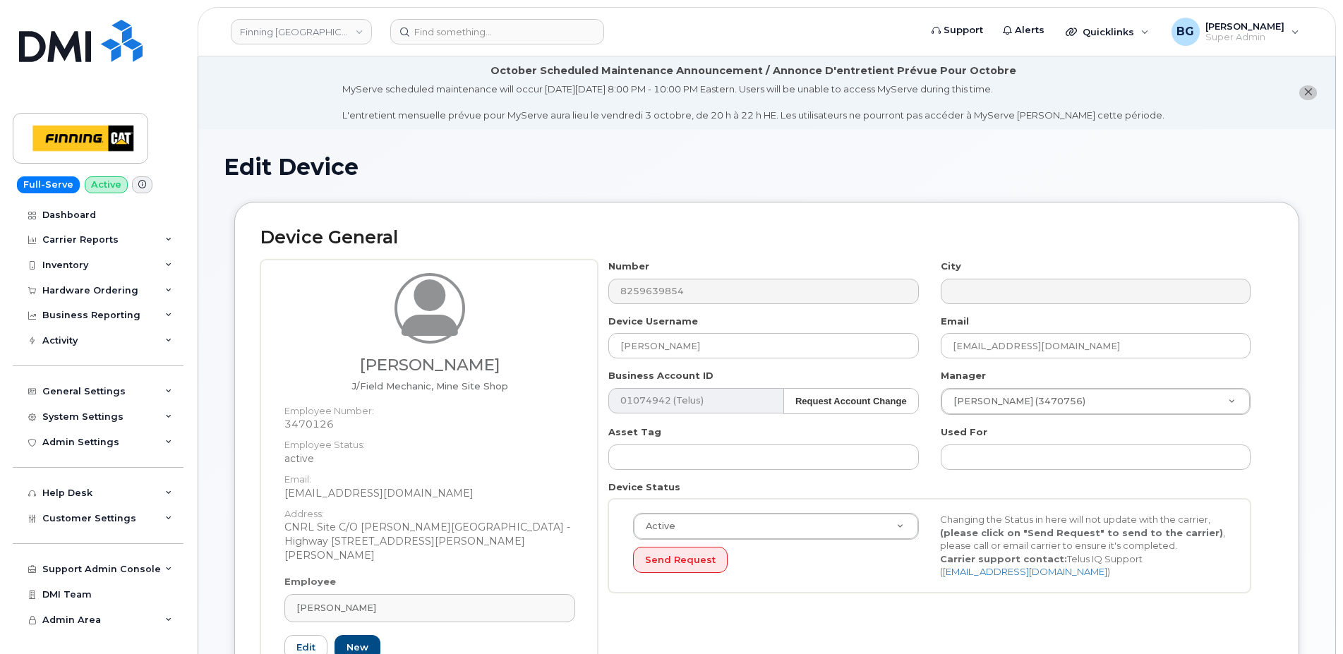
click at [1311, 92] on icon "close notification" at bounding box center [1308, 92] width 9 height 9
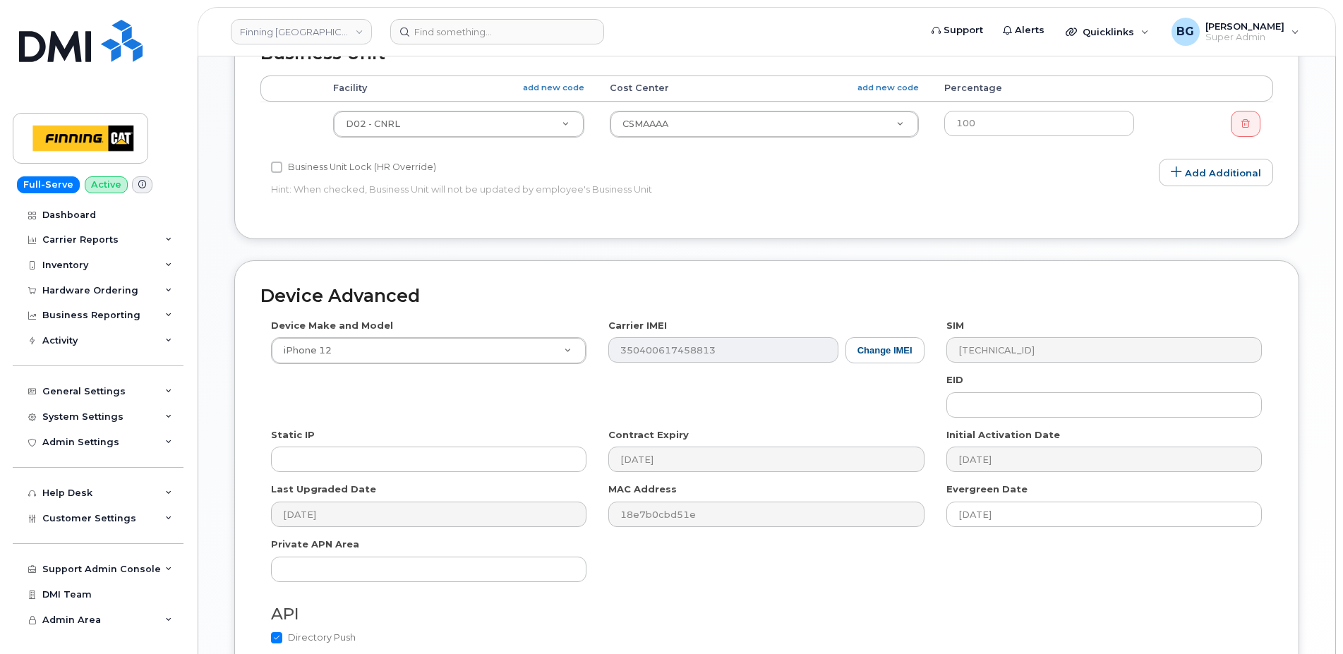
scroll to position [801, 0]
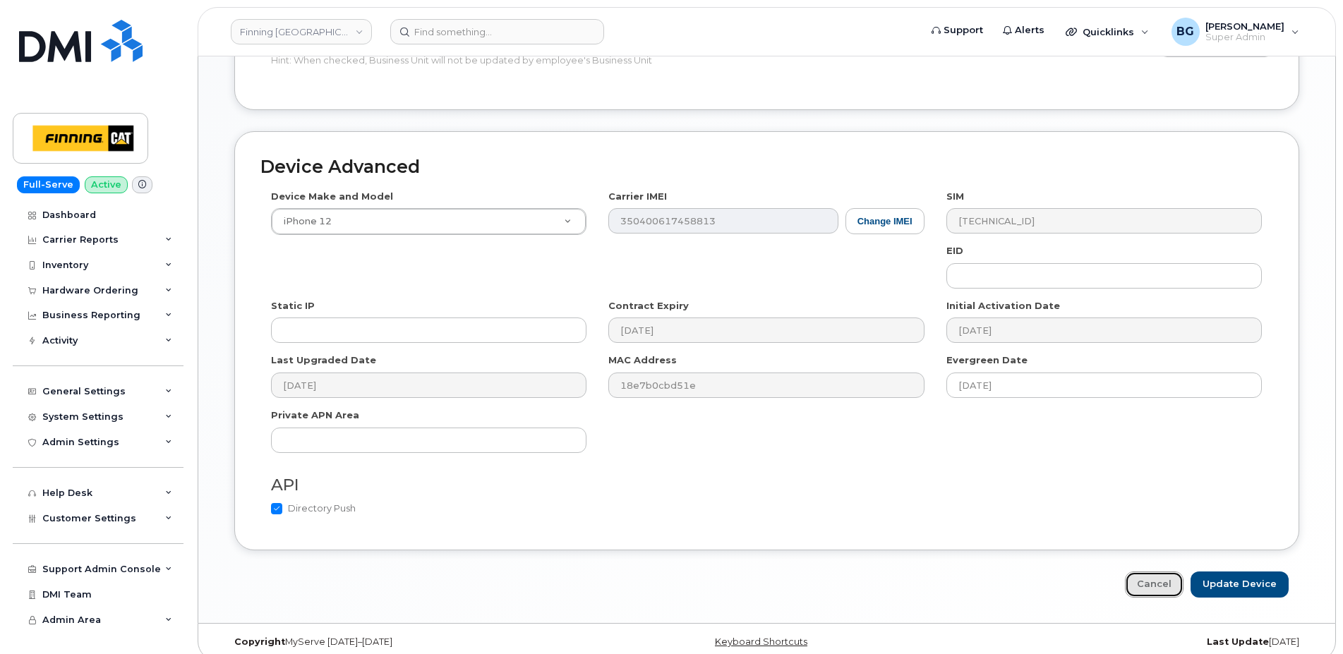
click at [1163, 572] on link "Cancel" at bounding box center [1154, 585] width 59 height 26
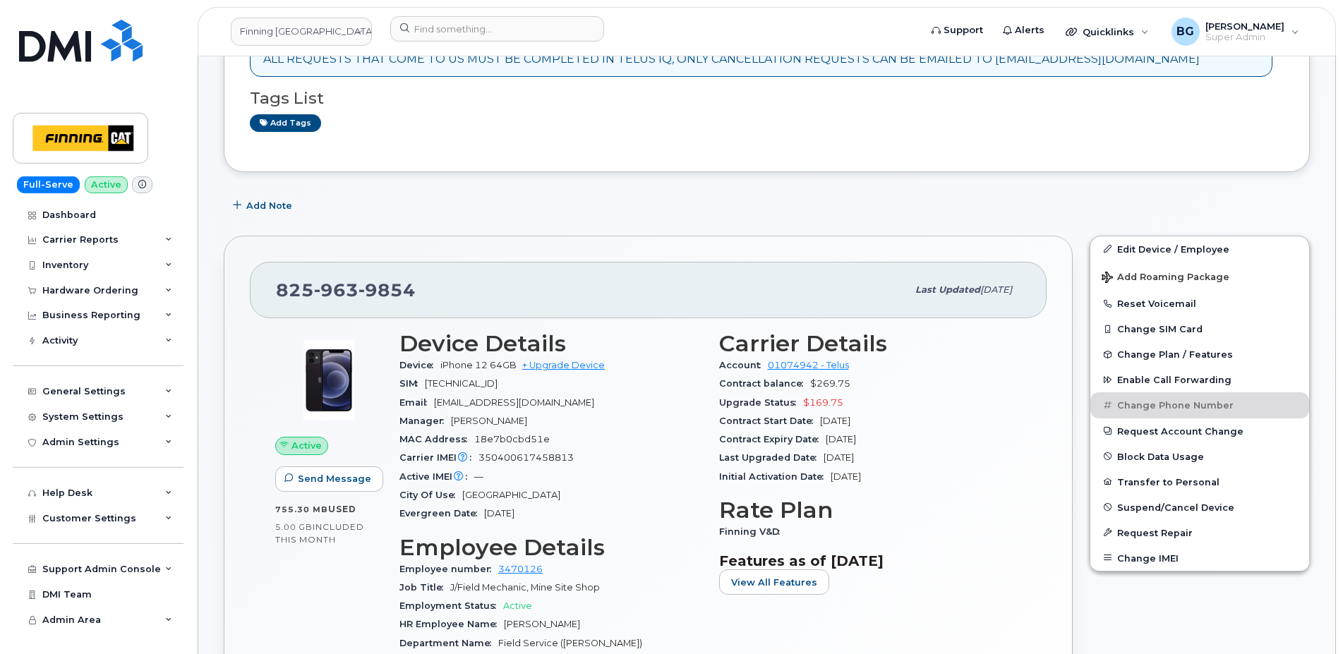
scroll to position [336, 0]
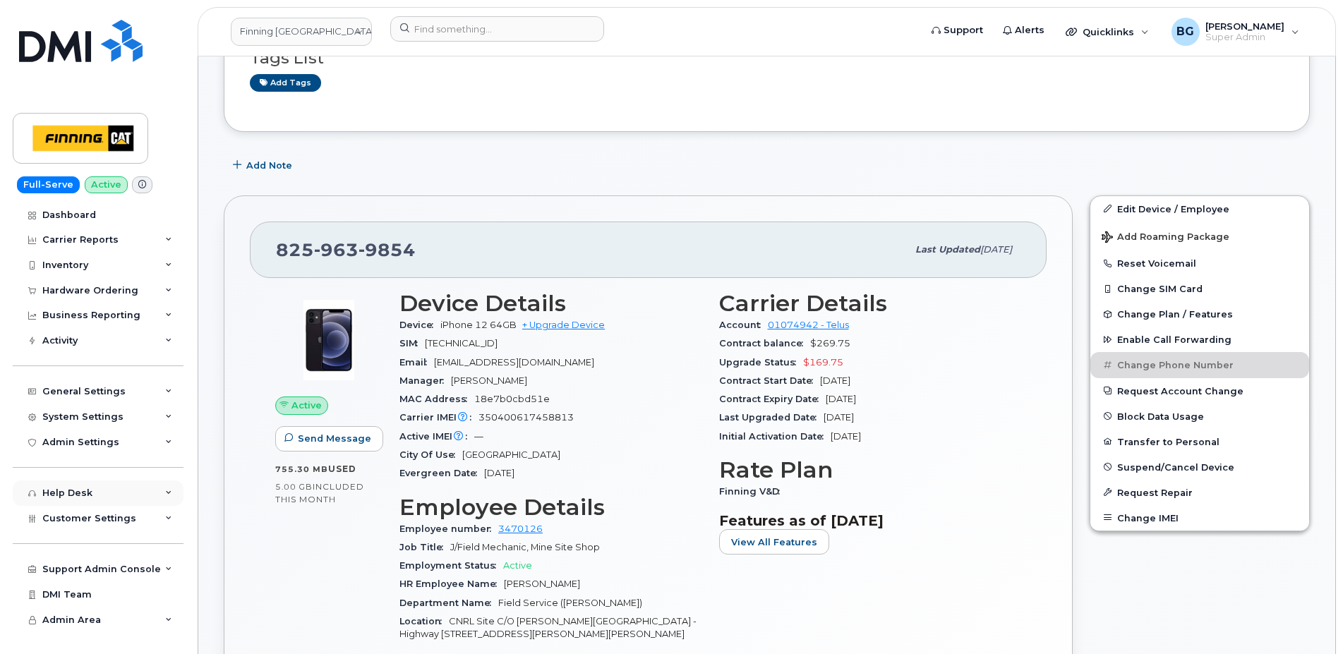
click at [85, 498] on div "Help Desk" at bounding box center [67, 493] width 50 height 11
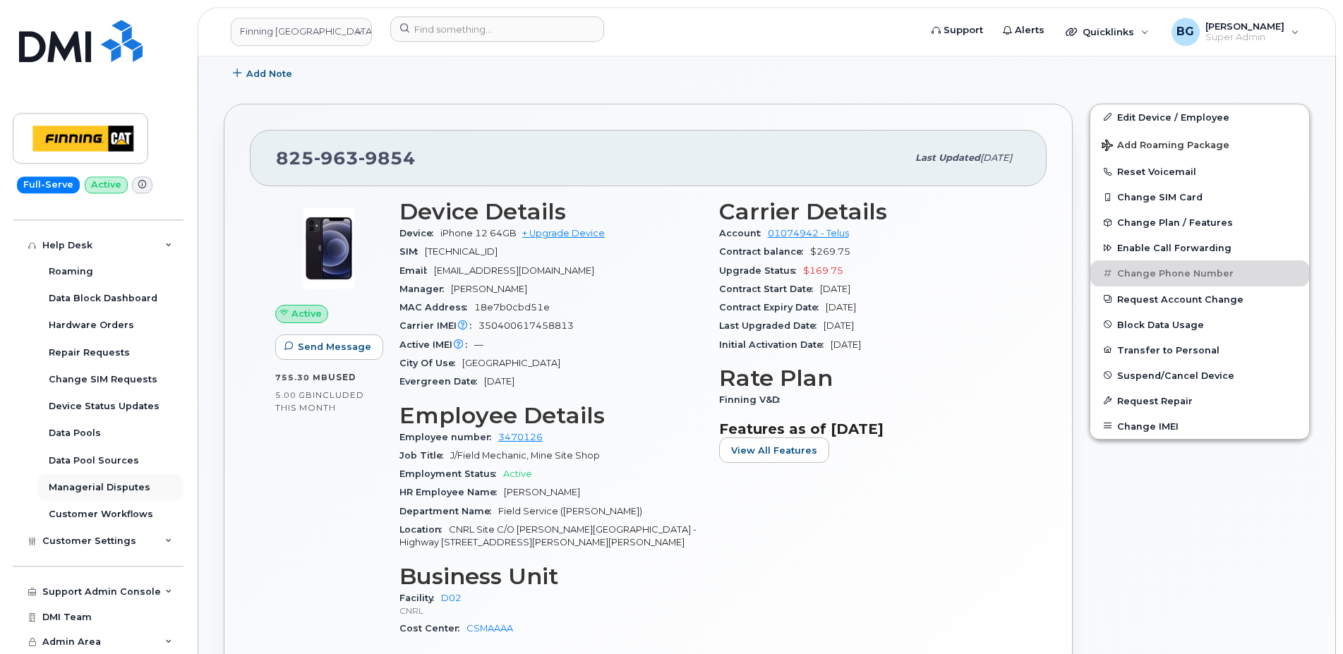
scroll to position [432, 0]
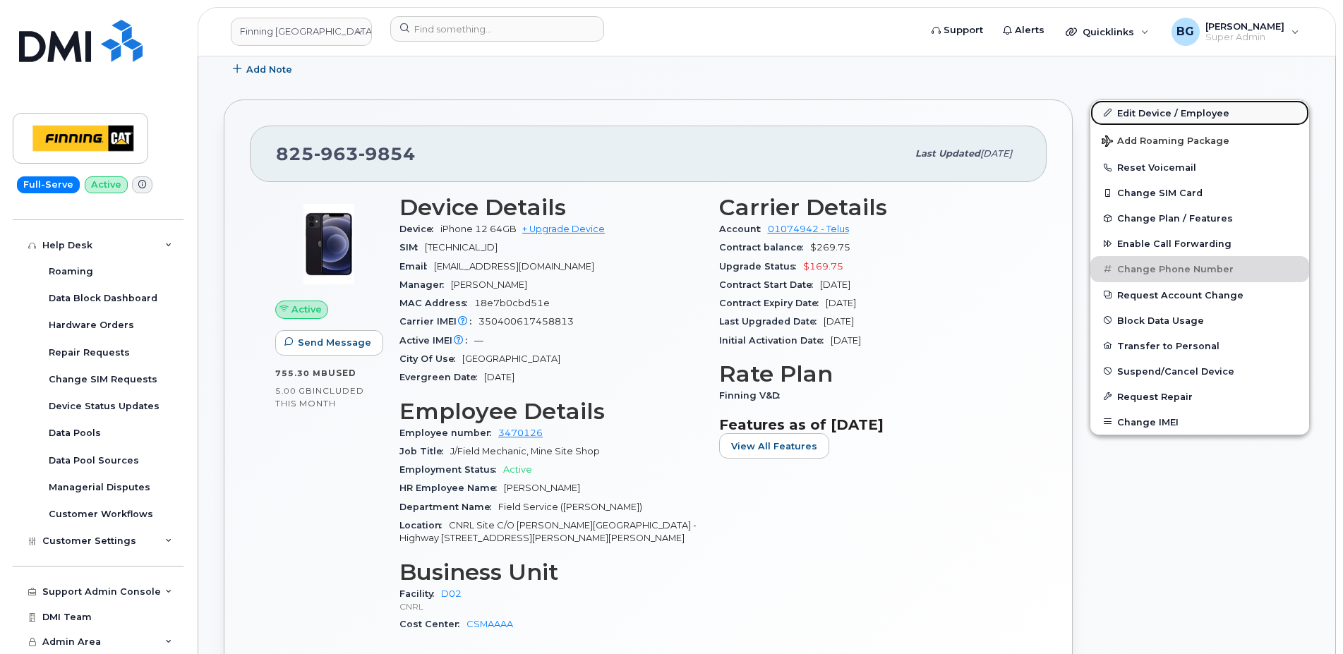
click at [1151, 110] on link "Edit Device / Employee" at bounding box center [1200, 112] width 219 height 25
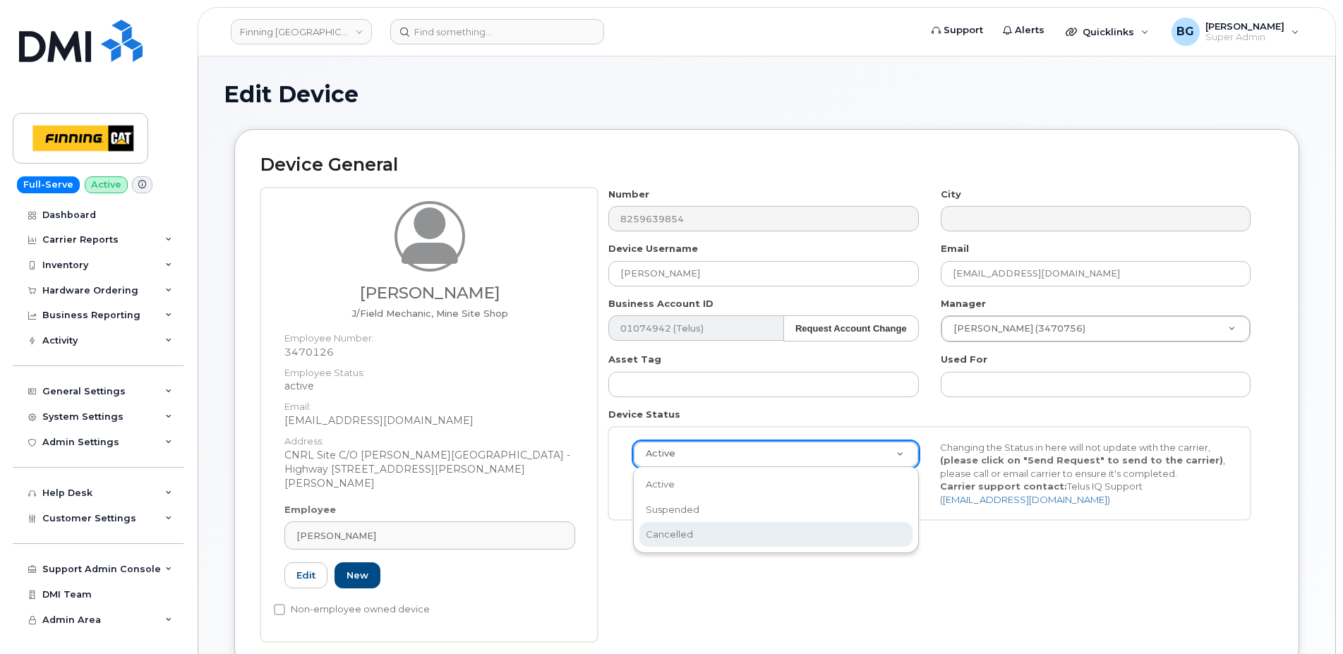
select select "cancelled"
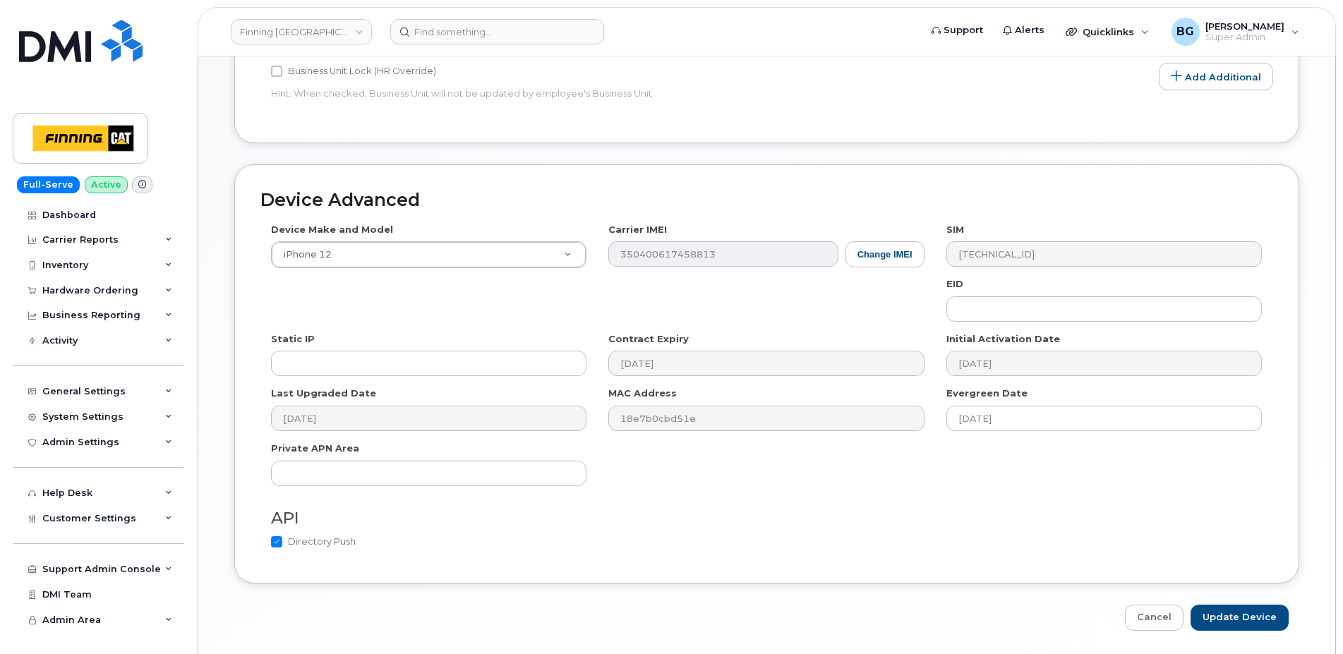
scroll to position [801, 0]
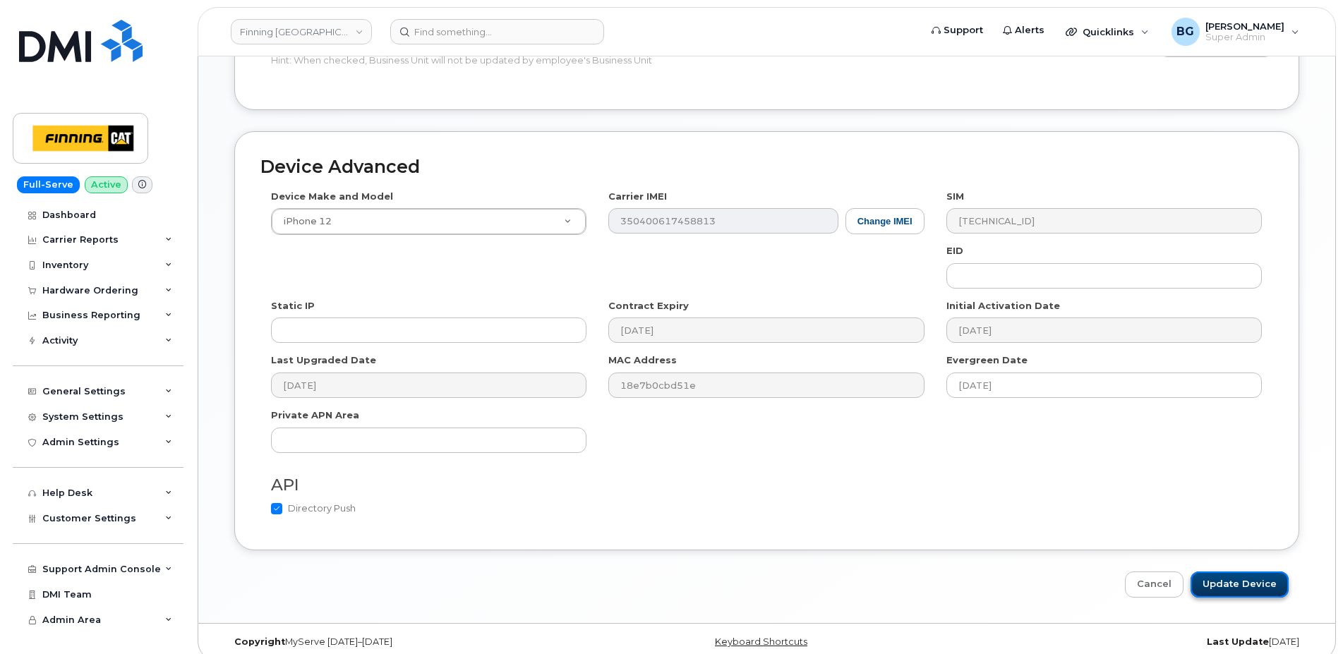
click at [1236, 579] on input "Update Device" at bounding box center [1240, 585] width 98 height 26
type input "Saving..."
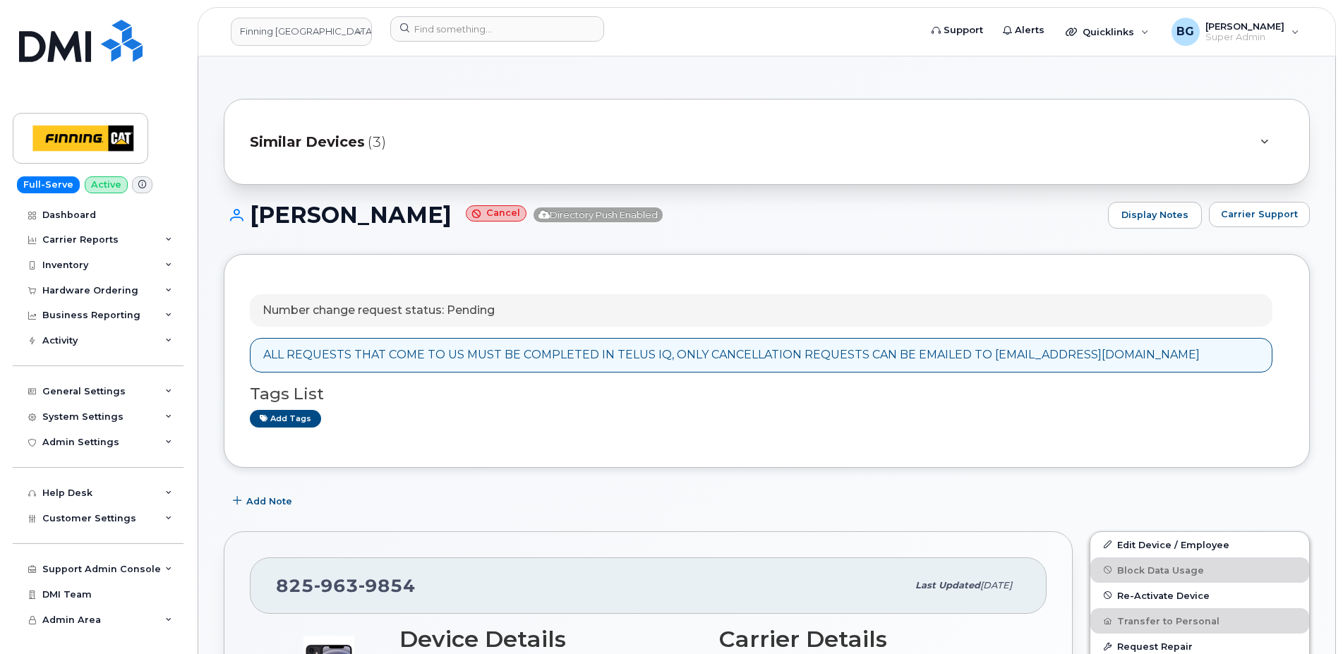
click at [631, 304] on div "Number change request status: Pending" at bounding box center [761, 310] width 1023 height 33
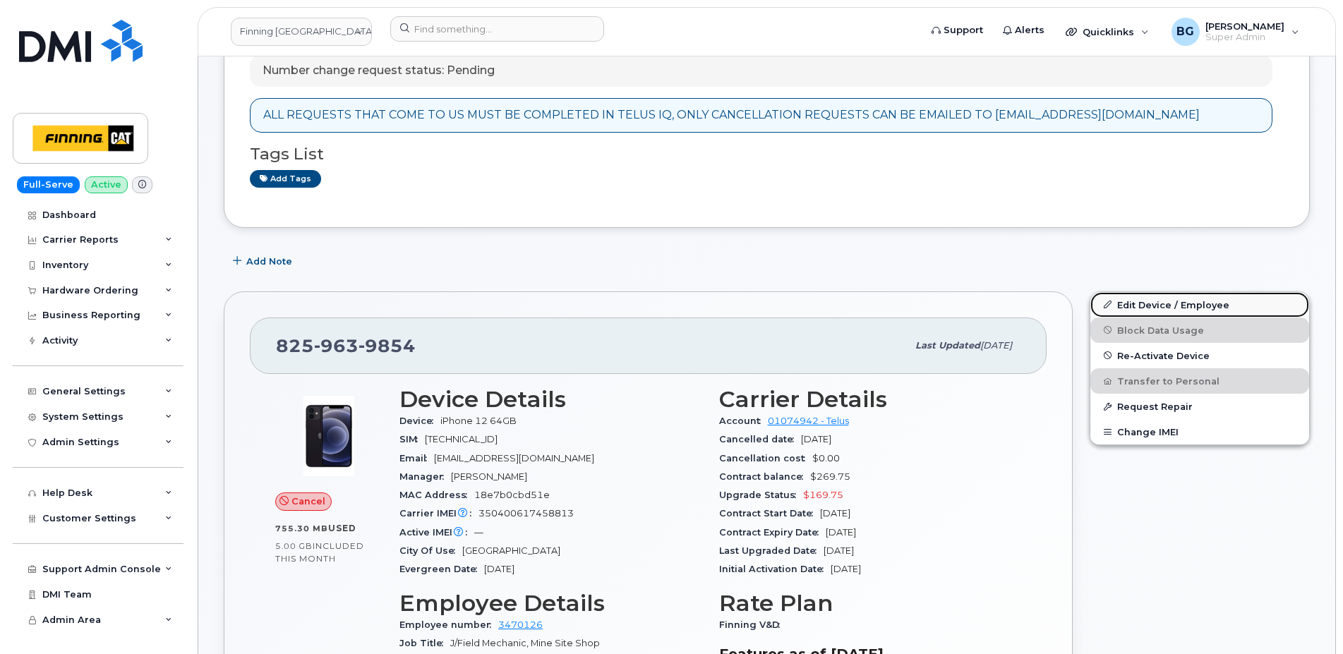
click at [1154, 296] on link "Edit Device / Employee" at bounding box center [1200, 304] width 219 height 25
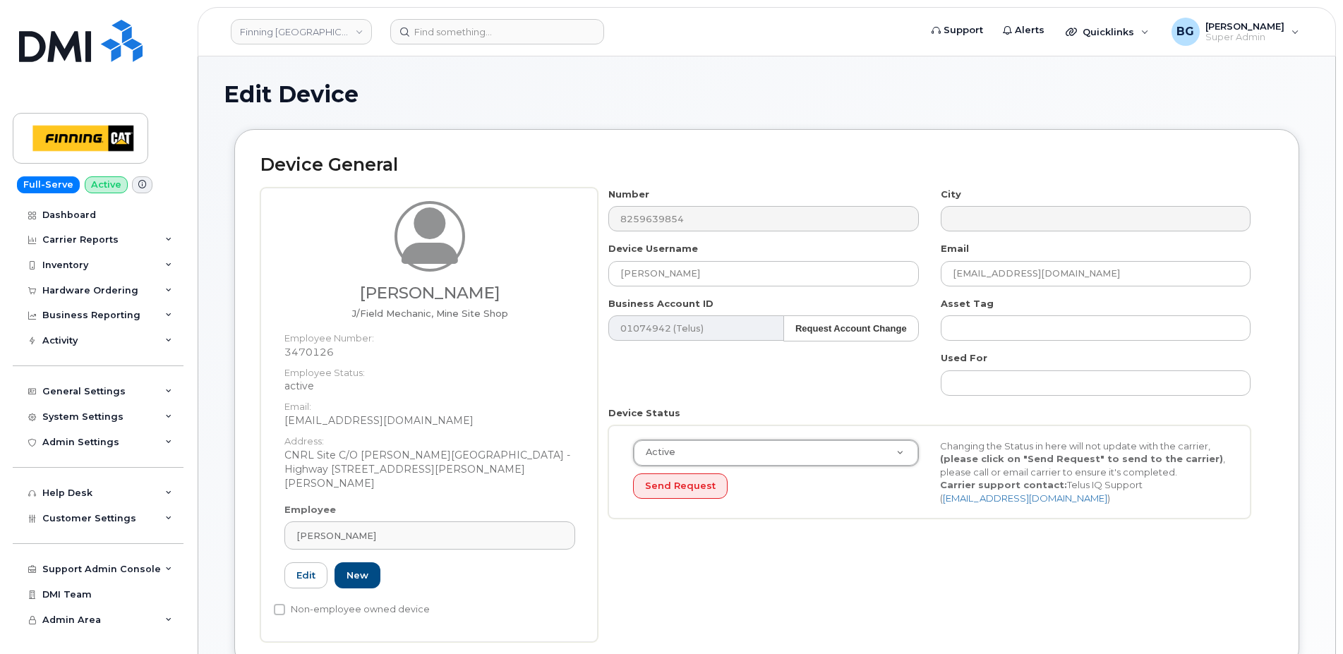
select select "active"
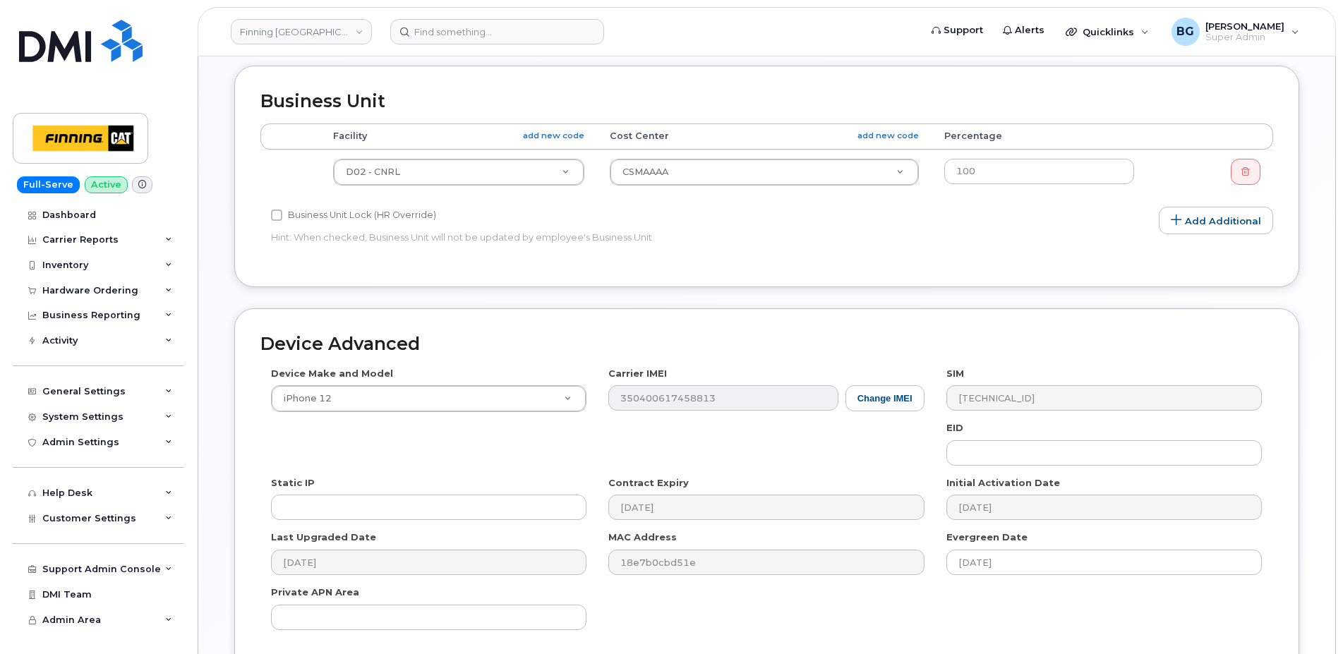
scroll to position [801, 0]
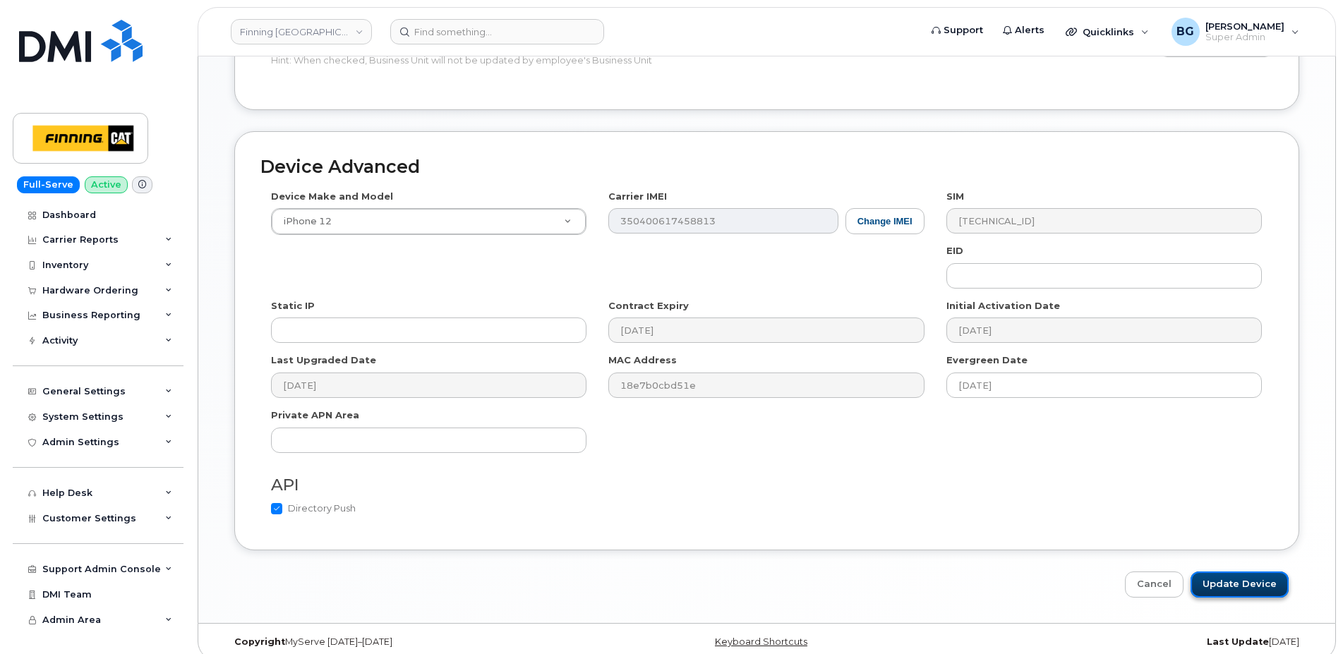
click at [1263, 572] on input "Update Device" at bounding box center [1240, 585] width 98 height 26
type input "Saving..."
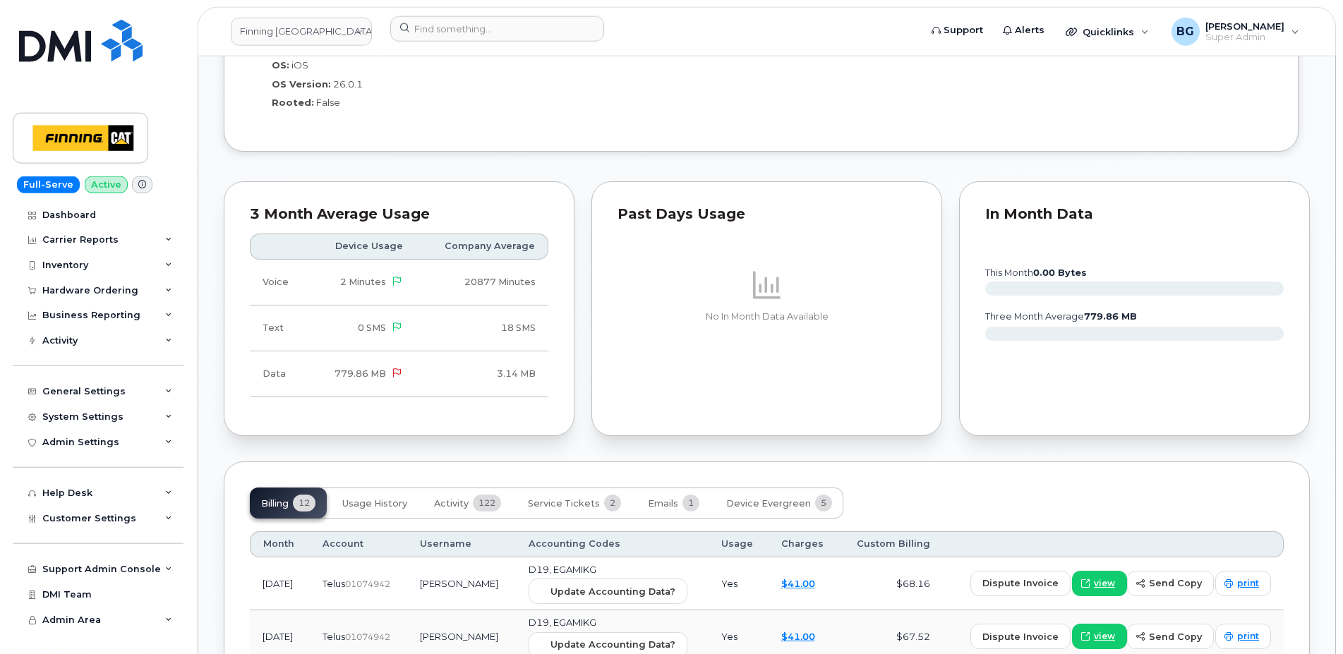
scroll to position [1440, 0]
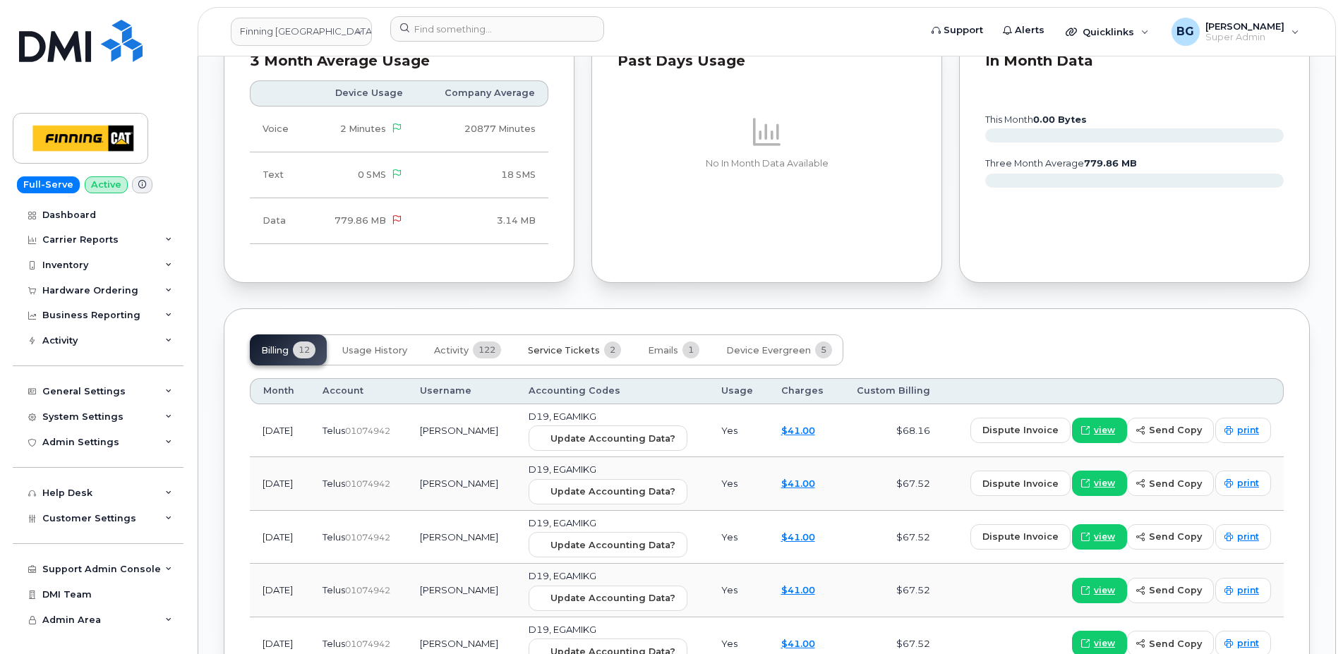
click at [563, 349] on span "Service Tickets" at bounding box center [564, 350] width 72 height 11
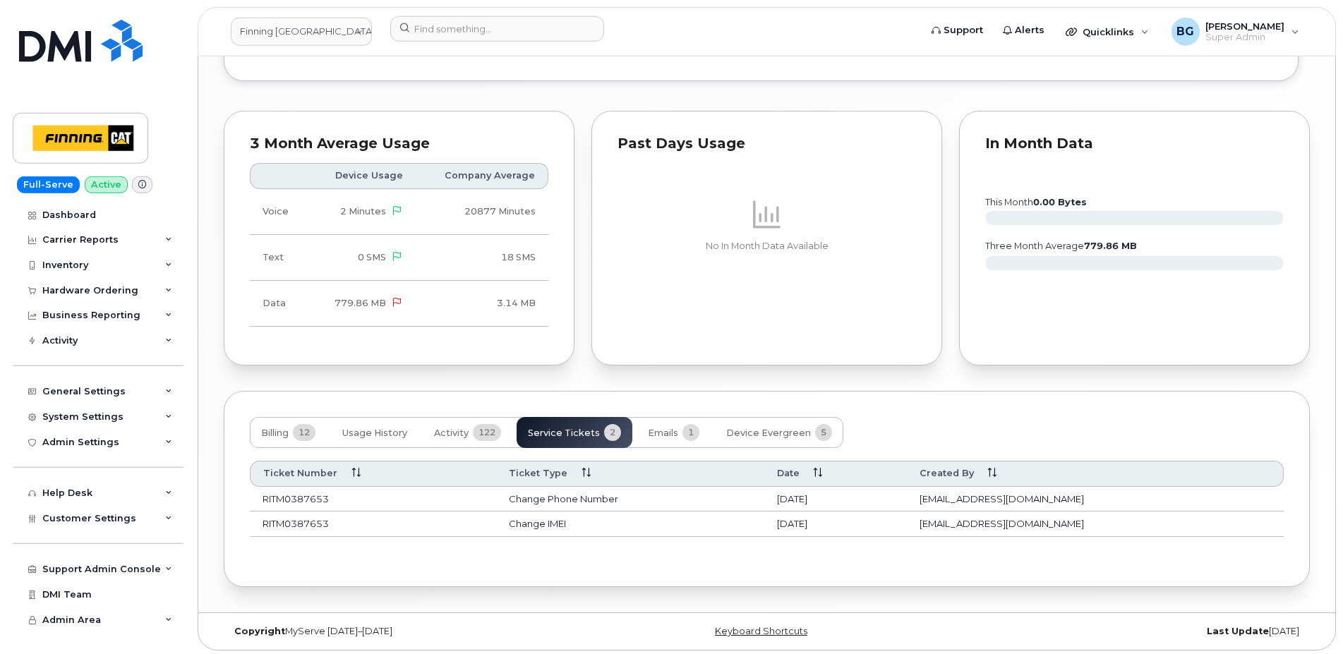
scroll to position [1361, 0]
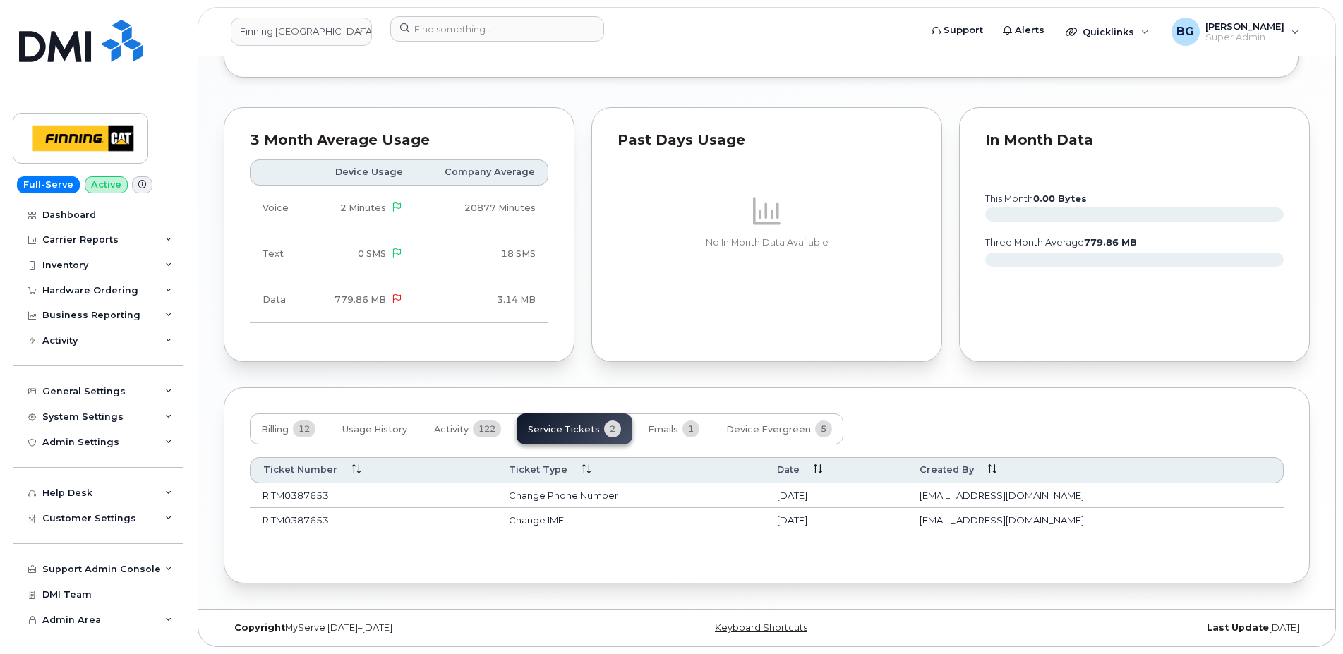
click at [1038, 497] on td "[EMAIL_ADDRESS][DOMAIN_NAME]" at bounding box center [1095, 495] width 377 height 25
drag, startPoint x: 1038, startPoint y: 497, endPoint x: 1105, endPoint y: 493, distance: 67.9
click at [1105, 493] on td "[EMAIL_ADDRESS][DOMAIN_NAME]" at bounding box center [1095, 495] width 377 height 25
copy td "[EMAIL_ADDRESS][DOMAIN_NAME]"
click at [714, 517] on td "Change IMEI" at bounding box center [630, 520] width 268 height 25
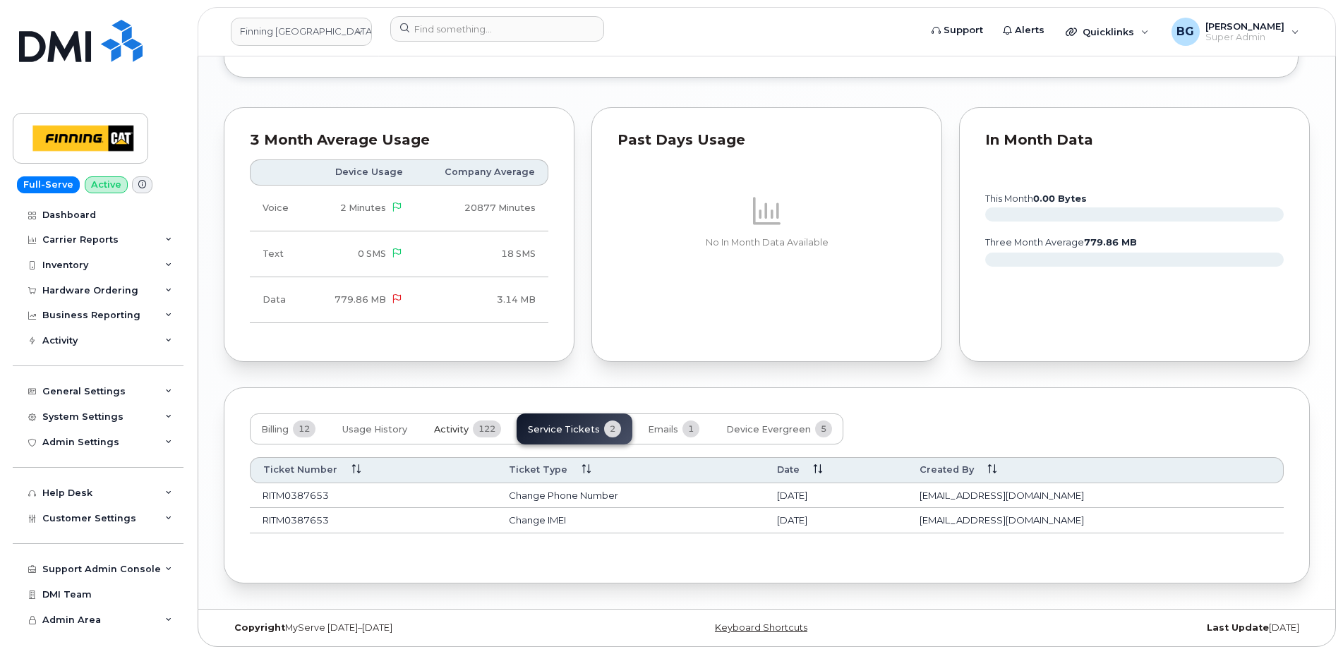
click at [460, 434] on span "Activity" at bounding box center [451, 429] width 35 height 11
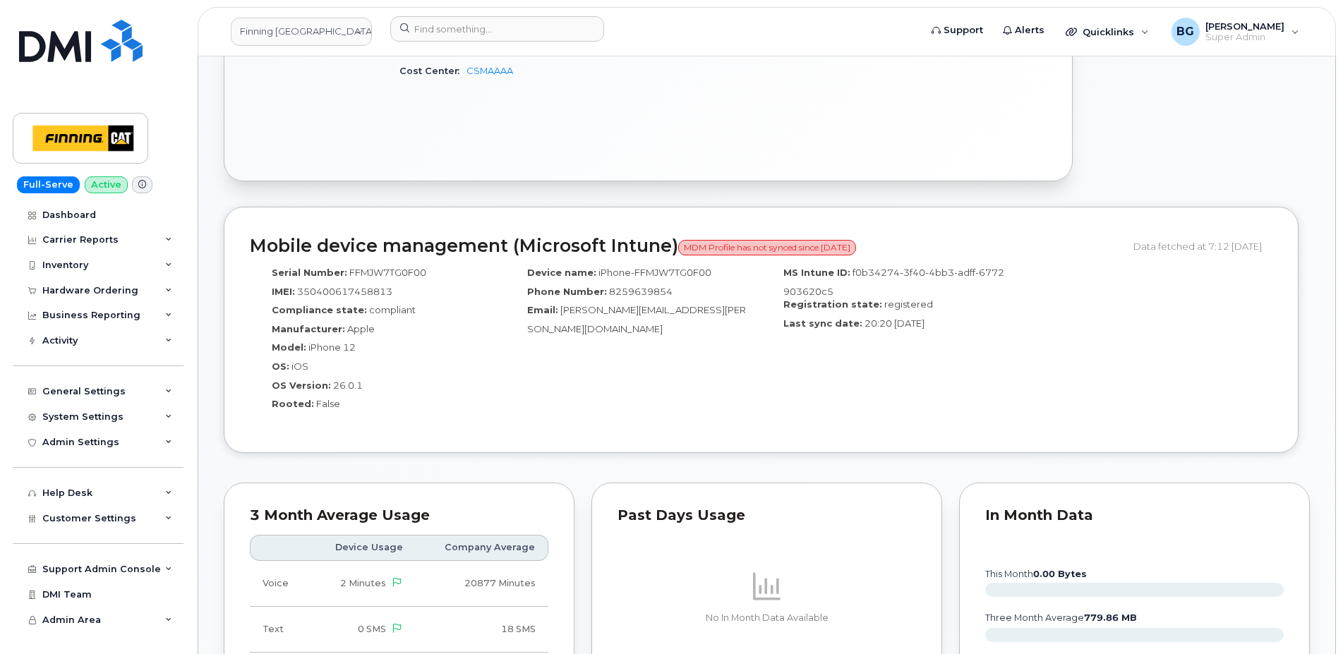
scroll to position [977, 0]
